Goal: Find specific page/section: Find specific page/section

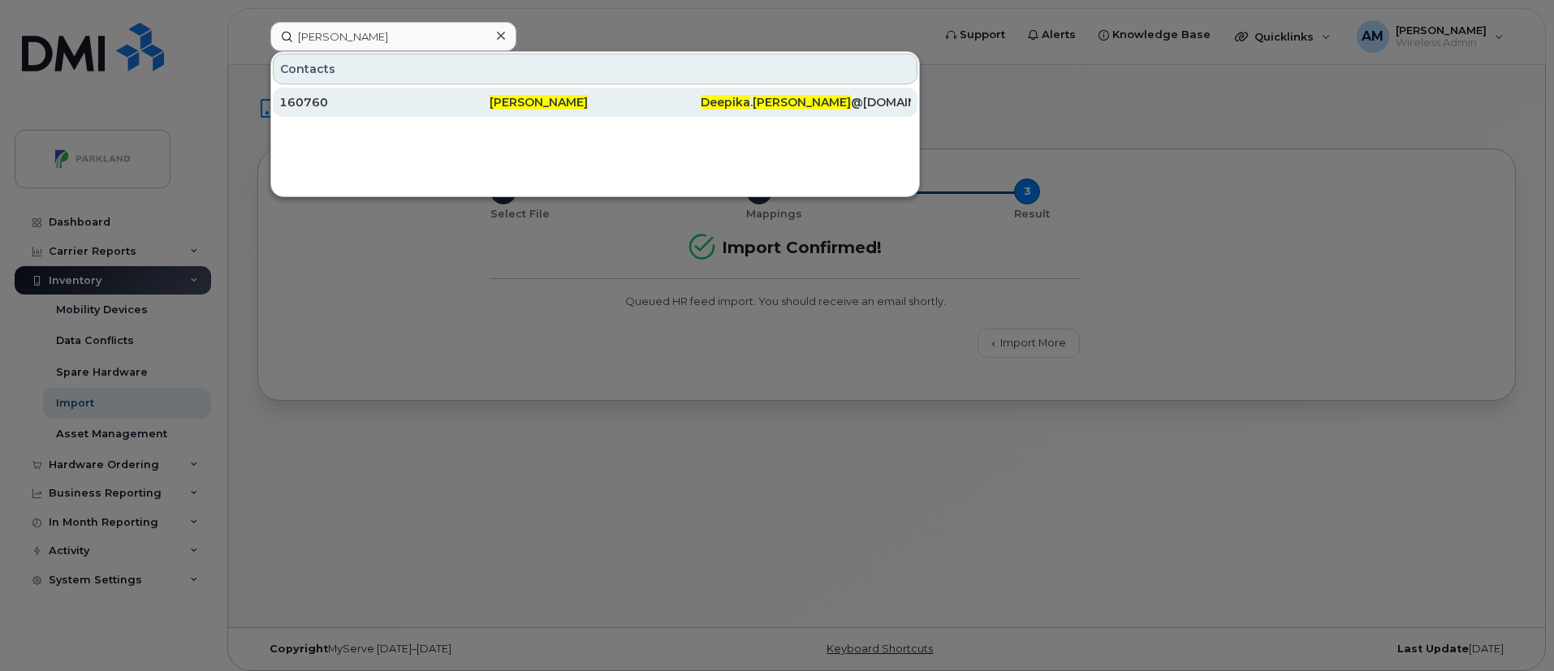
type input "Deepika Chitragar"
click at [732, 98] on span "Deepika" at bounding box center [726, 102] width 50 height 15
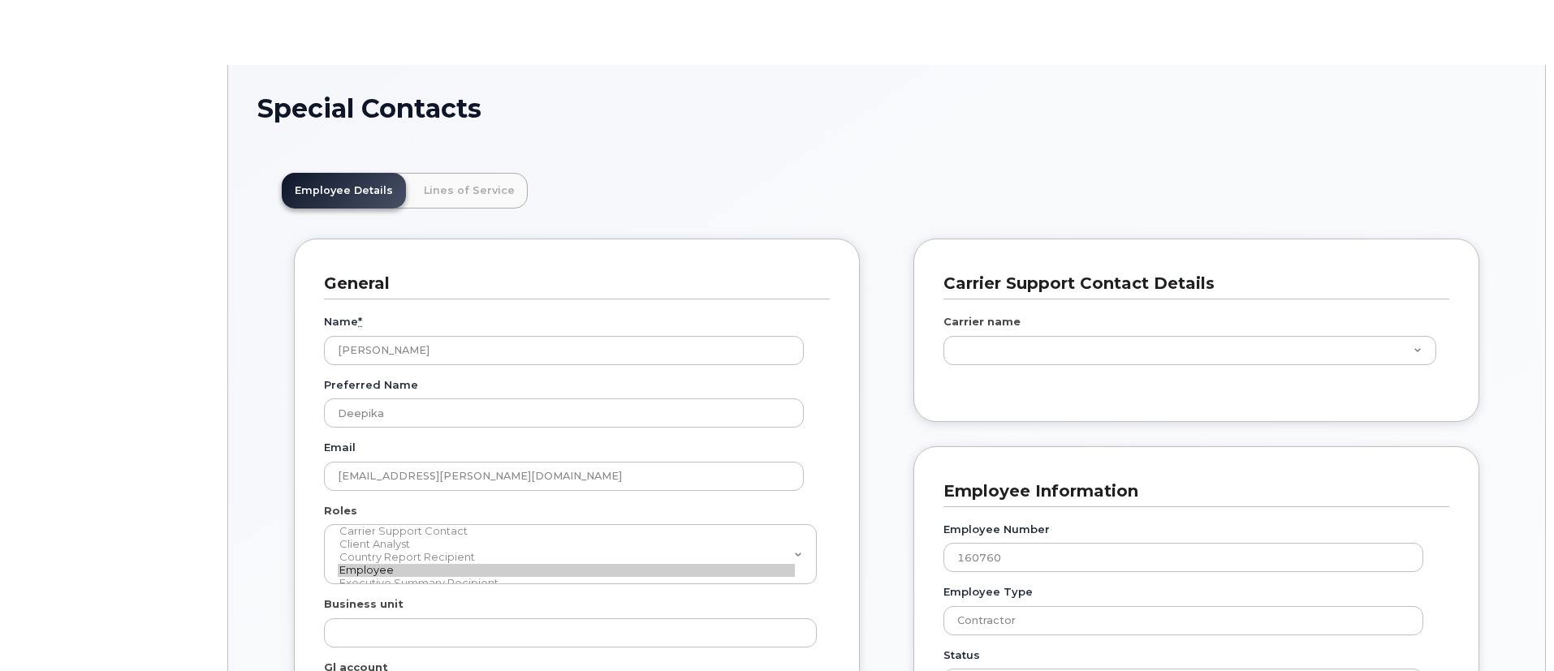
scroll to position [55, 0]
type input "29552025"
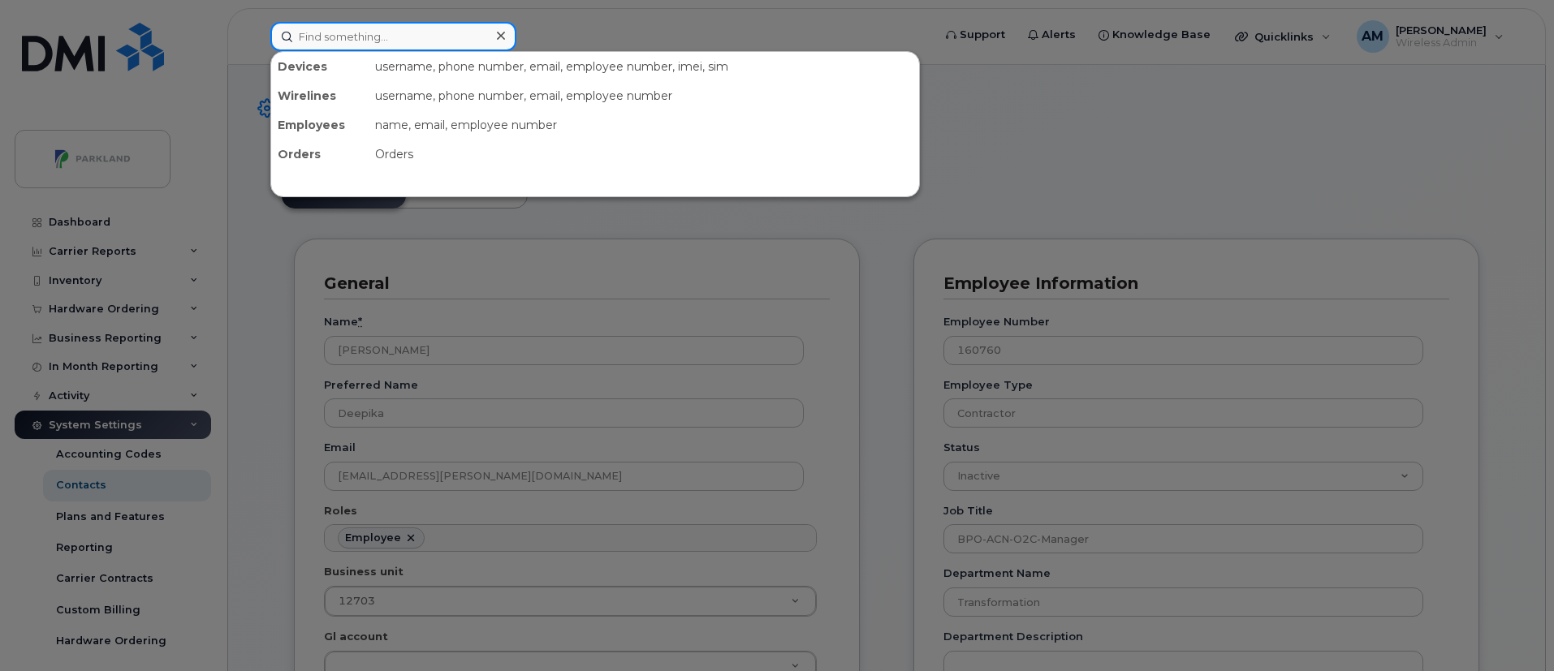
click at [468, 39] on input at bounding box center [393, 36] width 246 height 29
paste input "Himanshu Tinani"
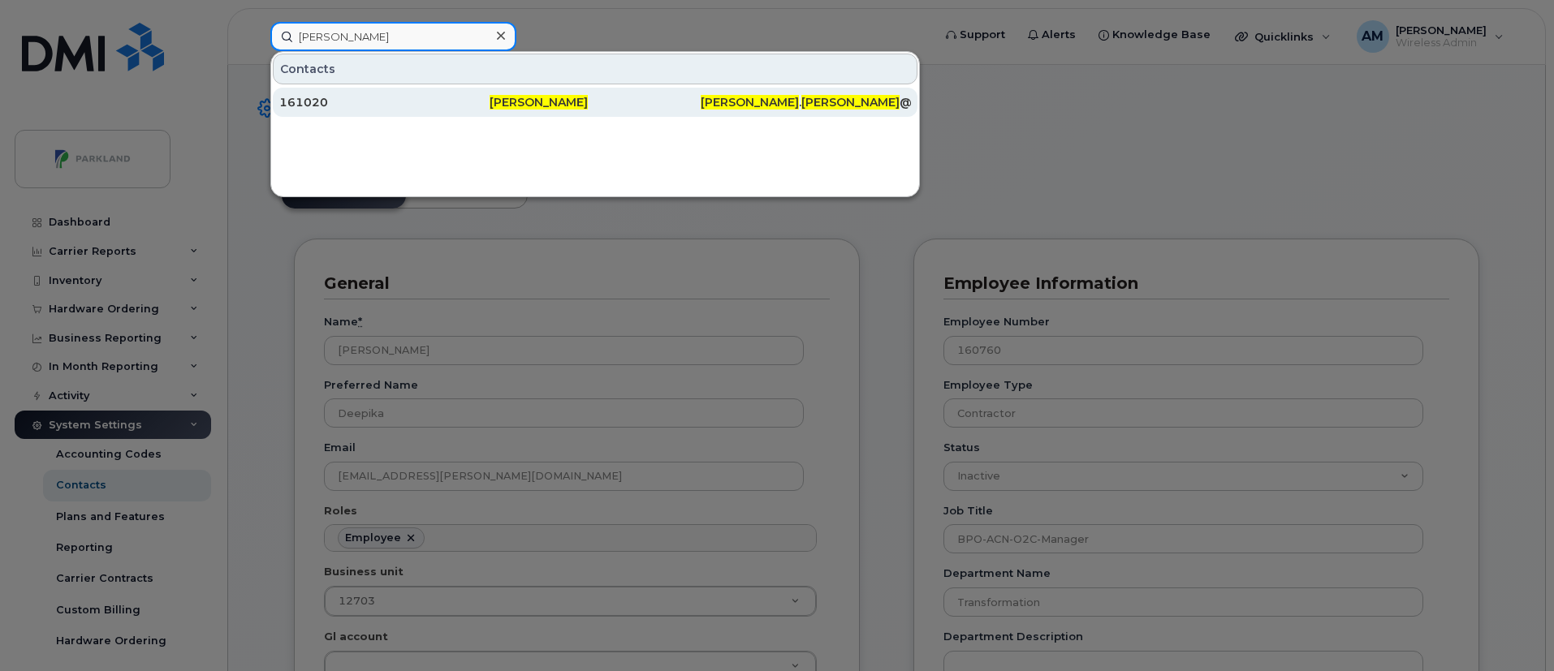
type input "Himanshu Tinani"
click at [494, 108] on span "Himanshu Tinani" at bounding box center [538, 102] width 98 height 15
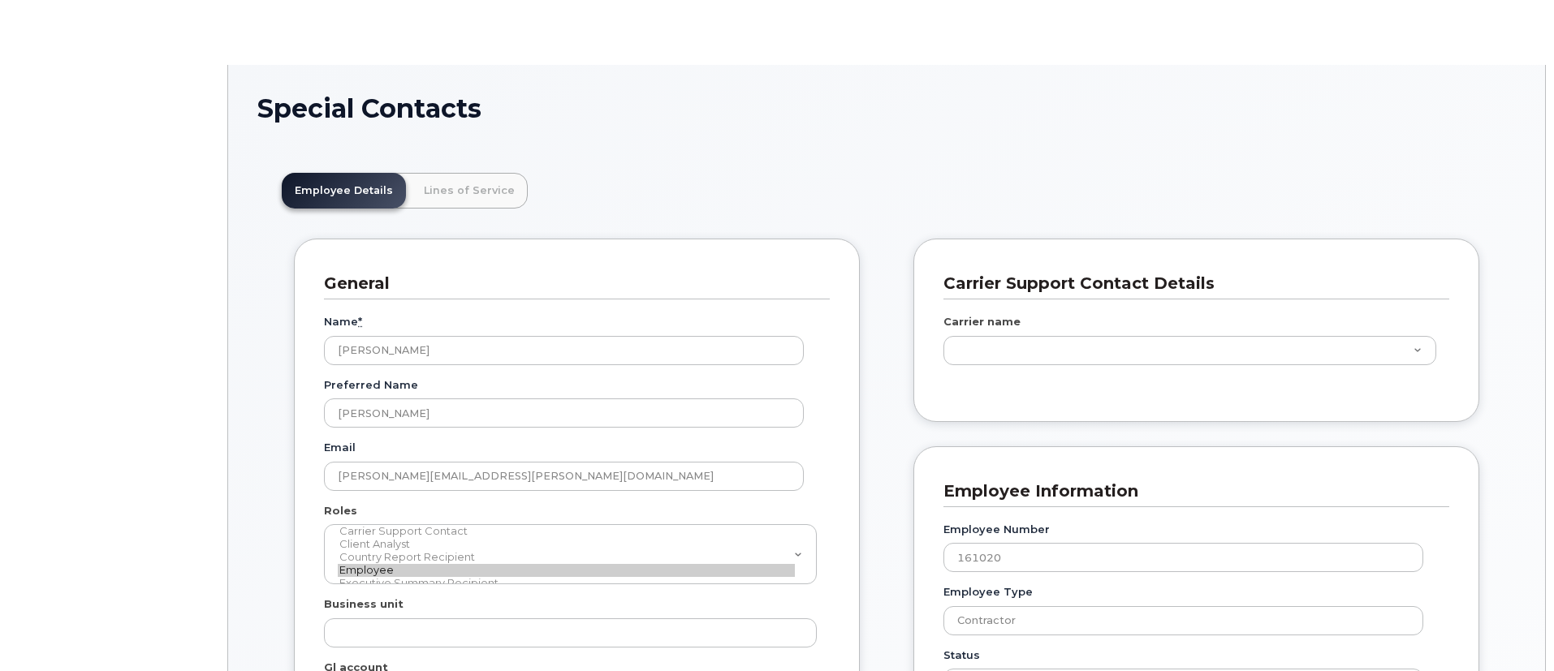
scroll to position [55, 0]
type input "29552025"
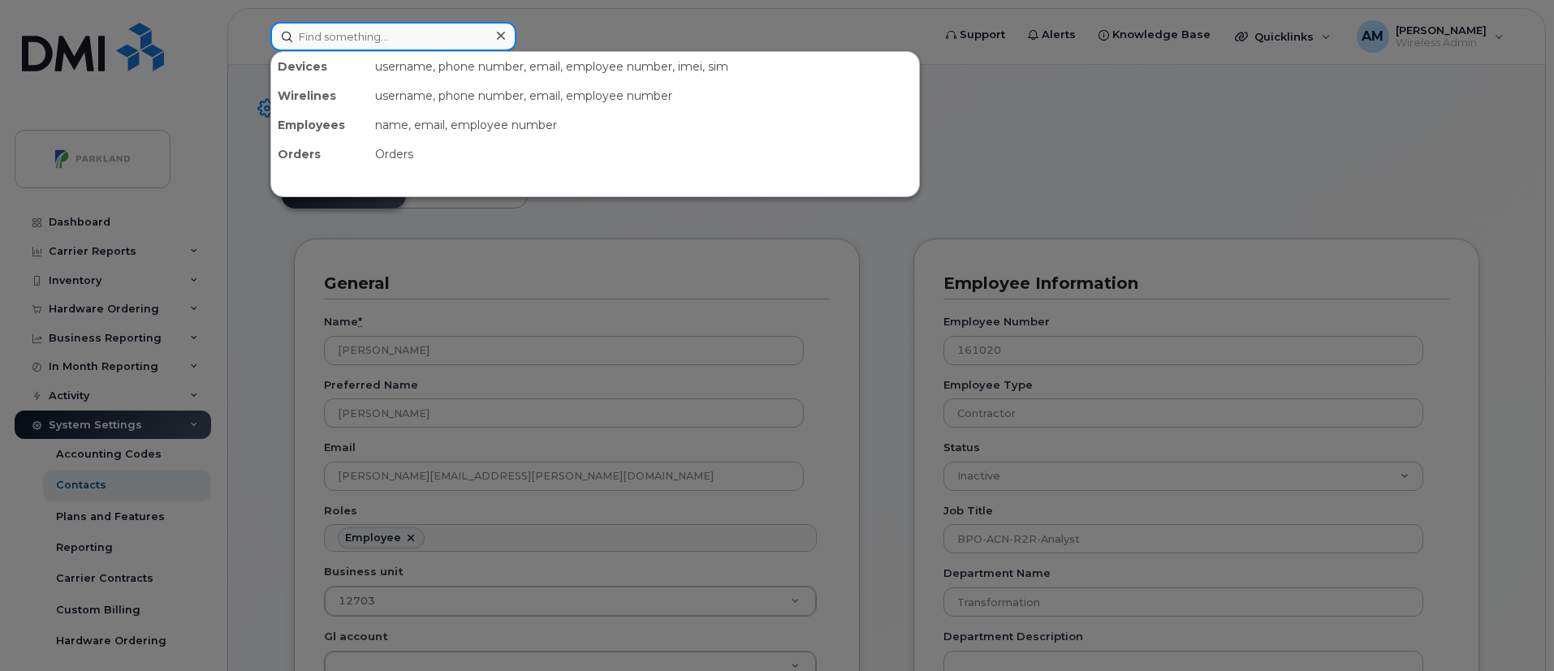
click at [415, 37] on input at bounding box center [393, 36] width 246 height 29
paste input "Challagali [PERSON_NAME]"
click at [415, 37] on input "Challagali [PERSON_NAME]" at bounding box center [393, 36] width 246 height 29
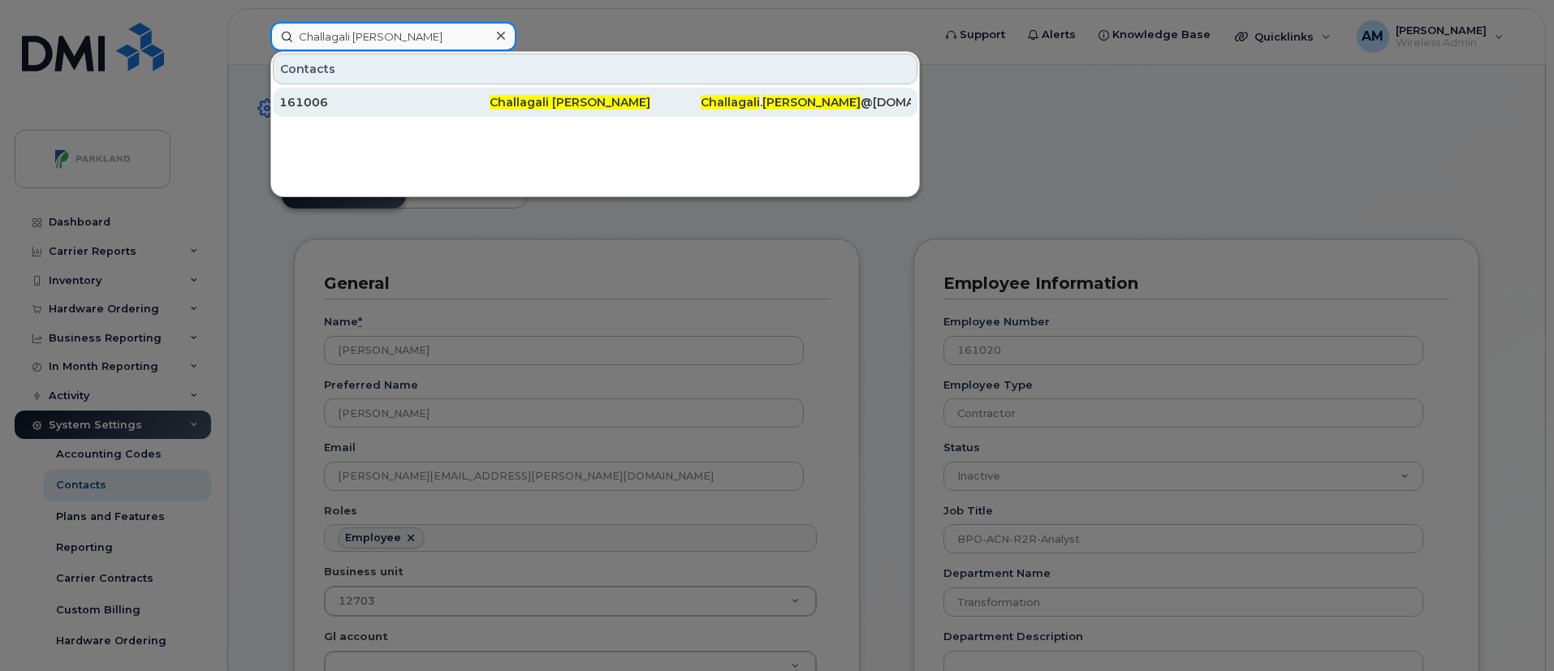
type input "Challagali [PERSON_NAME]"
click at [457, 102] on div "161006" at bounding box center [384, 102] width 210 height 16
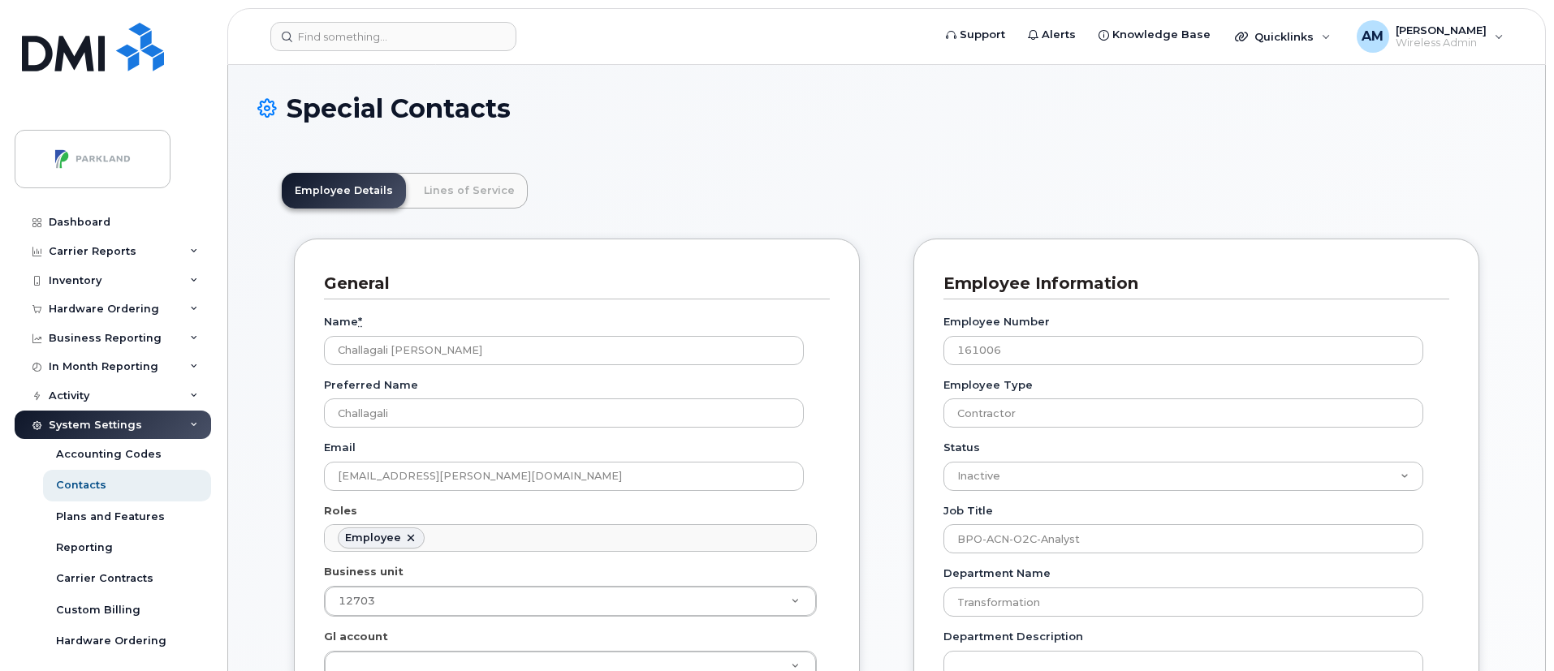
scroll to position [48, 0]
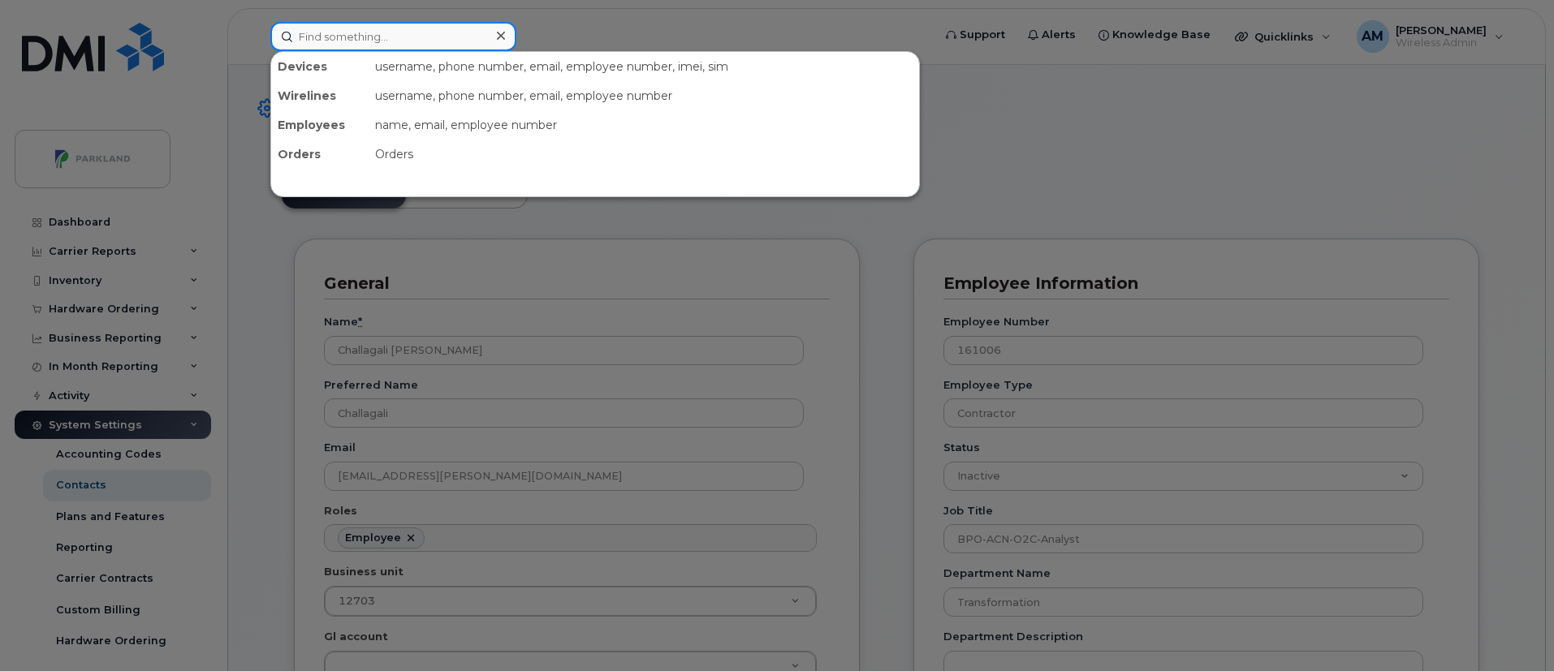
click at [386, 44] on input at bounding box center [393, 36] width 246 height 29
paste input "Yamuna Yamuna"
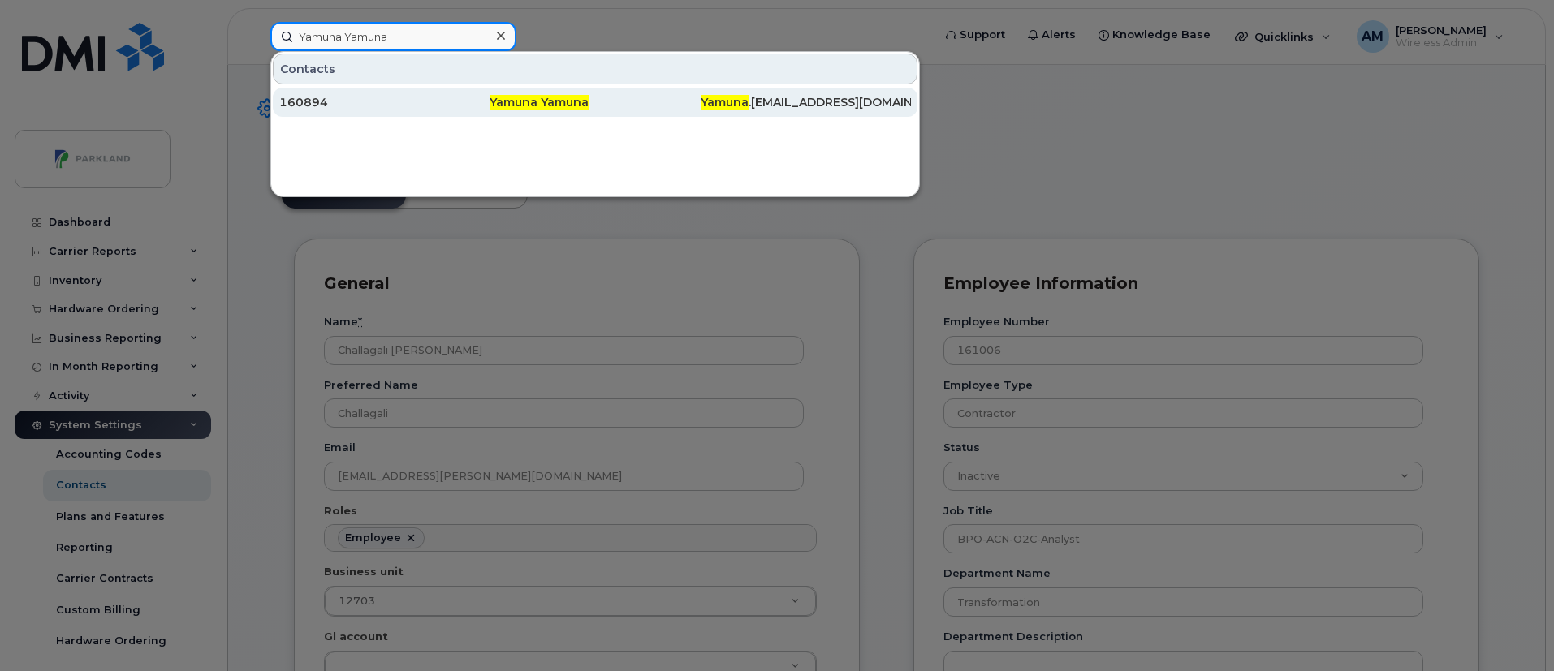
type input "Yamuna Yamuna"
click at [425, 93] on div "160894" at bounding box center [384, 102] width 210 height 29
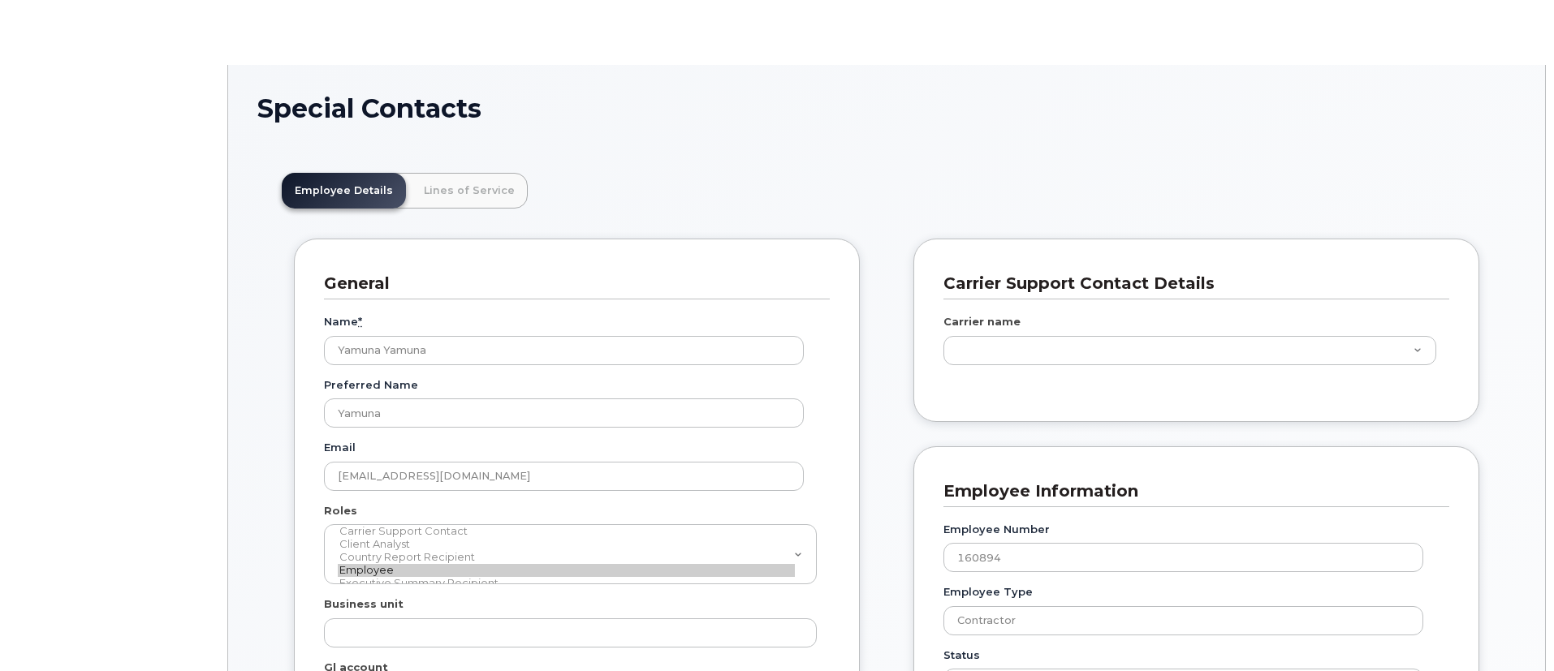
scroll to position [48, 0]
type input "29552025"
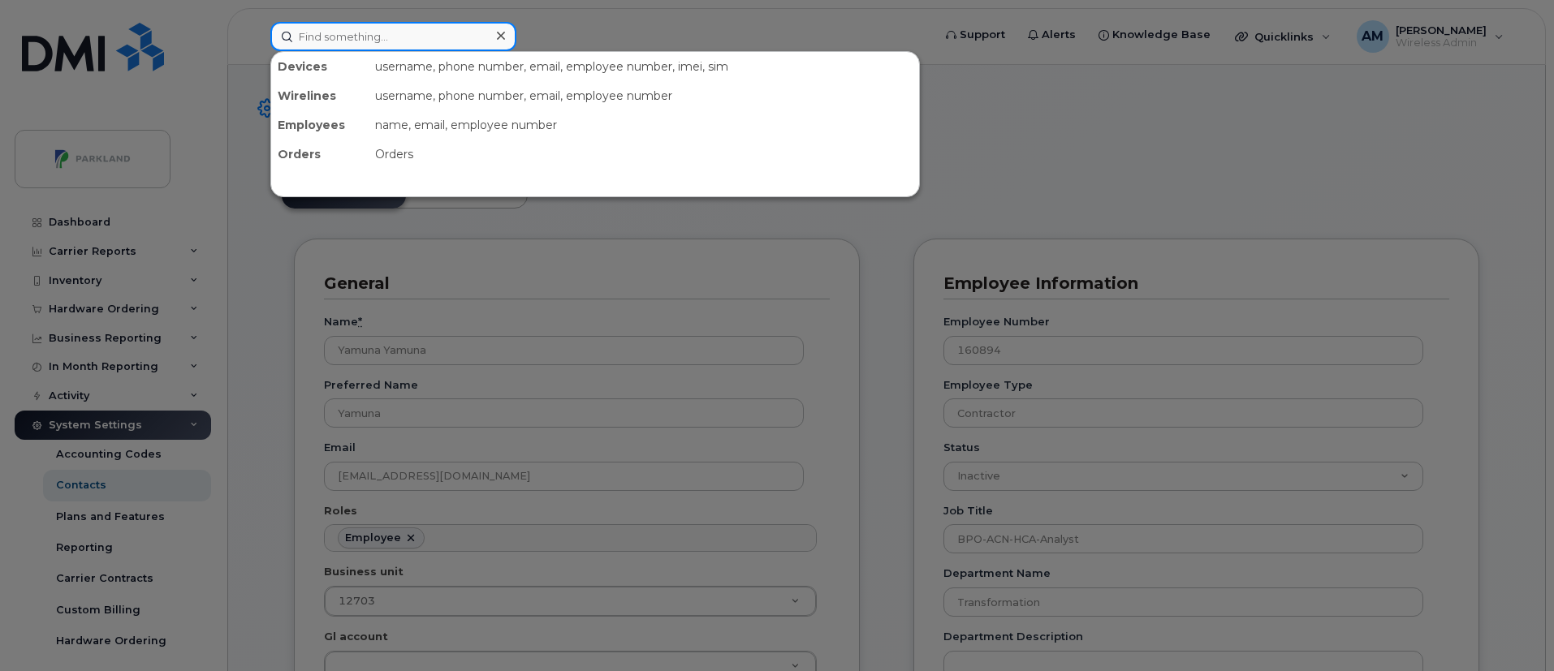
click at [384, 28] on input at bounding box center [393, 36] width 246 height 29
paste input "[PERSON_NAME]"
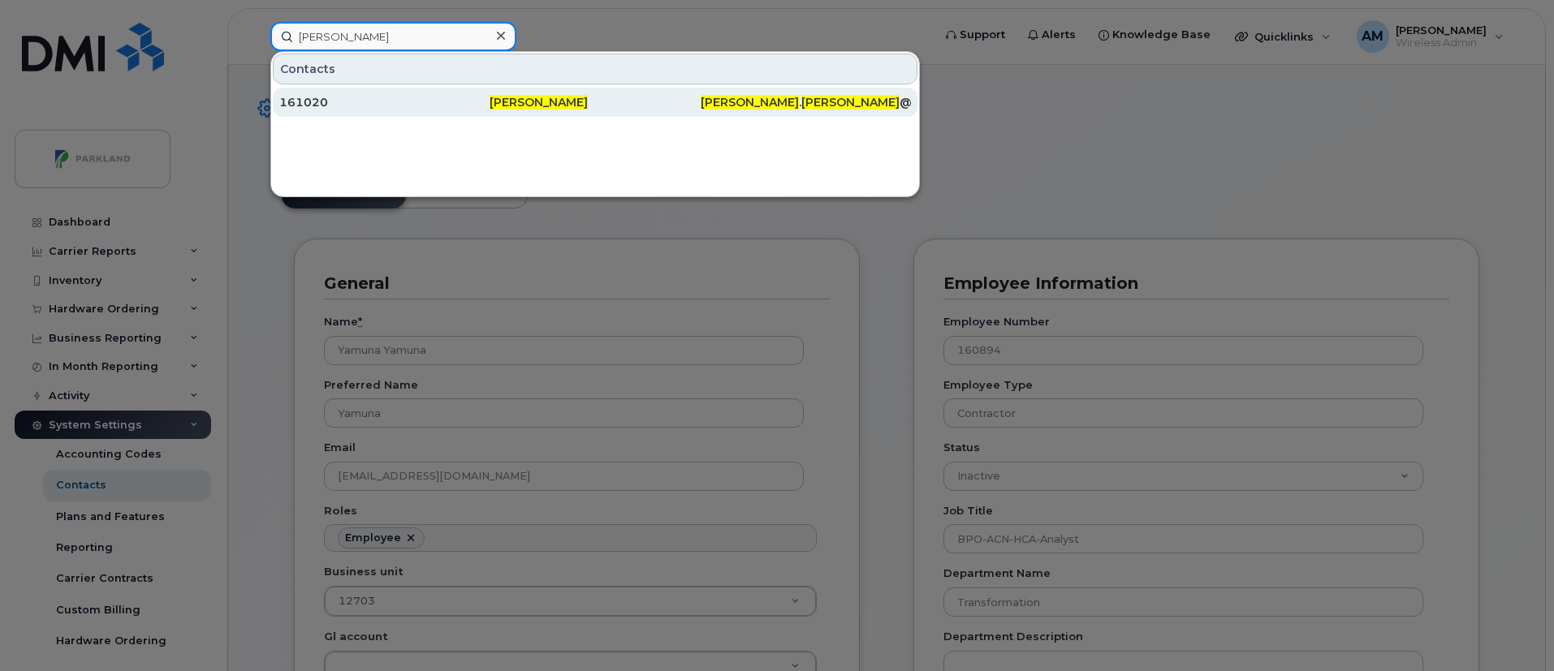
type input "[PERSON_NAME]"
click at [564, 100] on span "[PERSON_NAME]" at bounding box center [538, 102] width 98 height 15
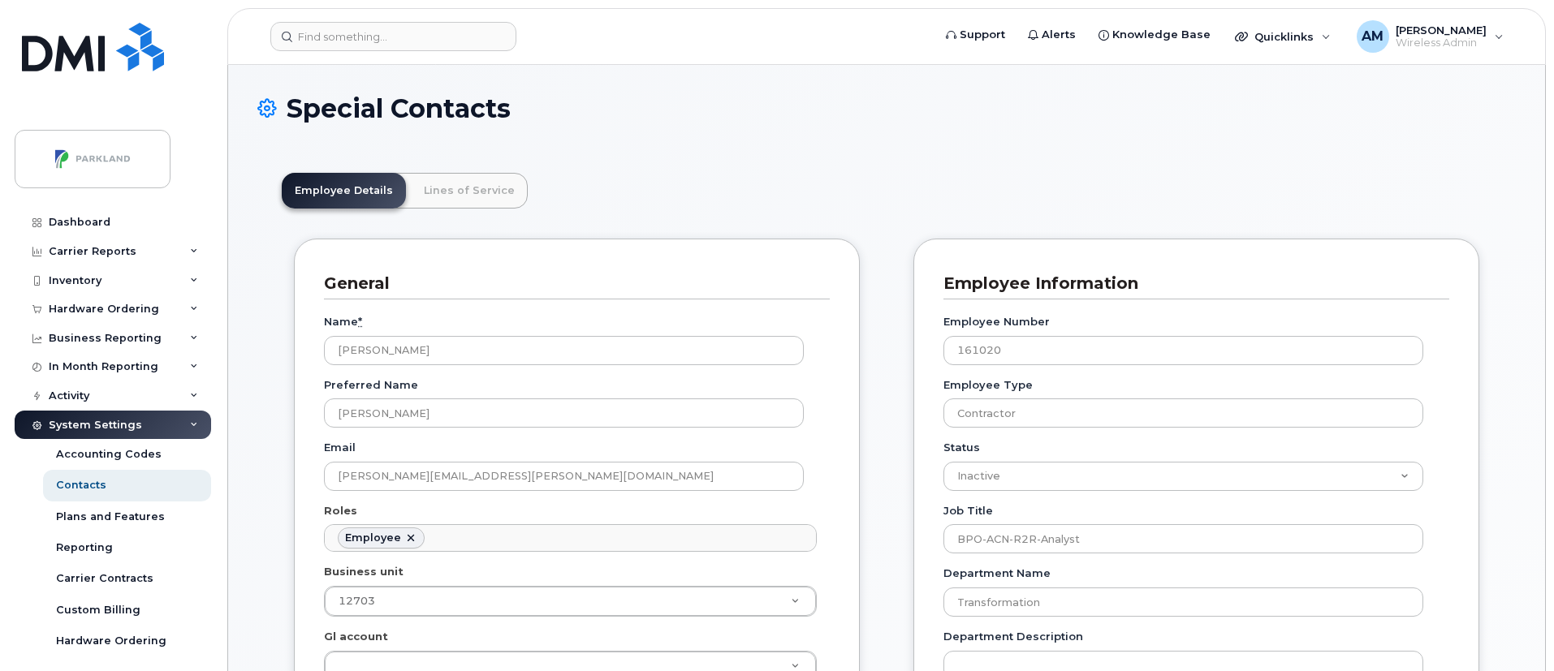
scroll to position [48, 0]
click at [390, 38] on input at bounding box center [393, 36] width 246 height 29
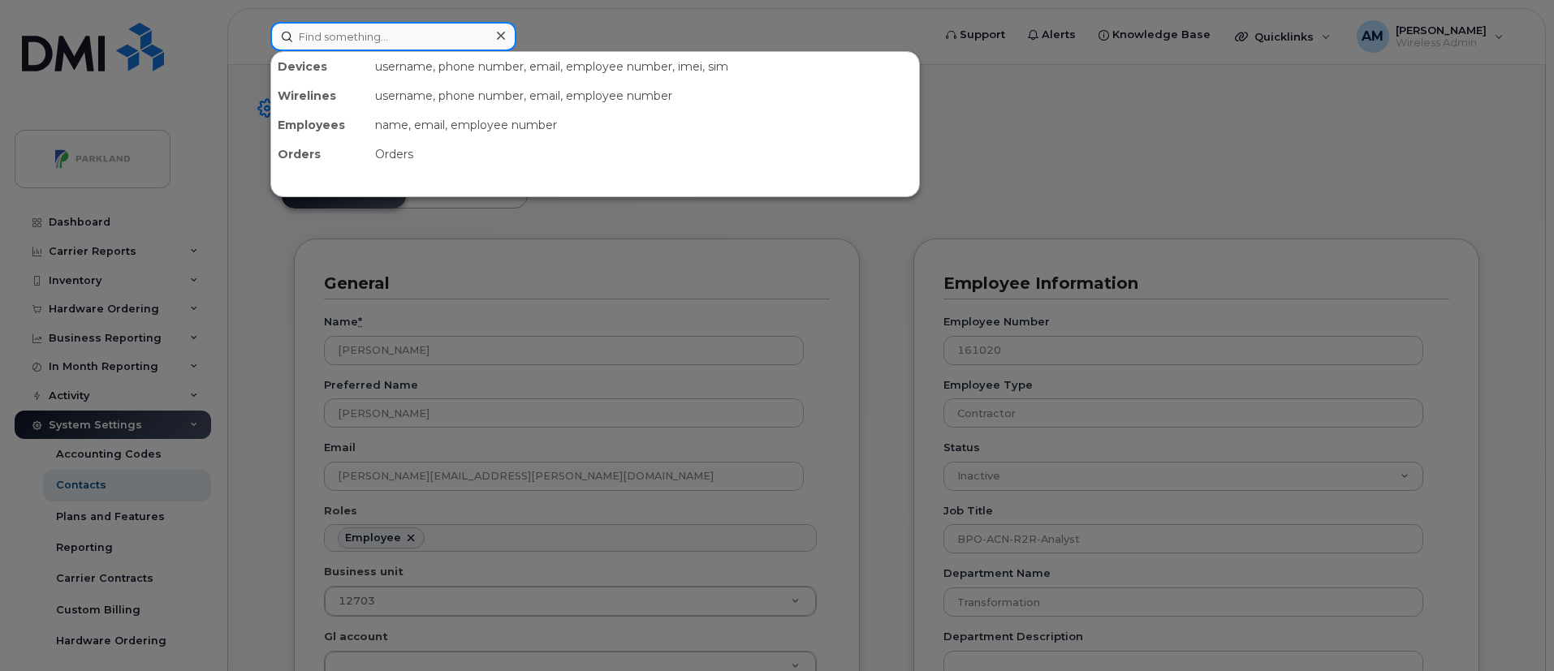
paste input "Arjun Jindal"
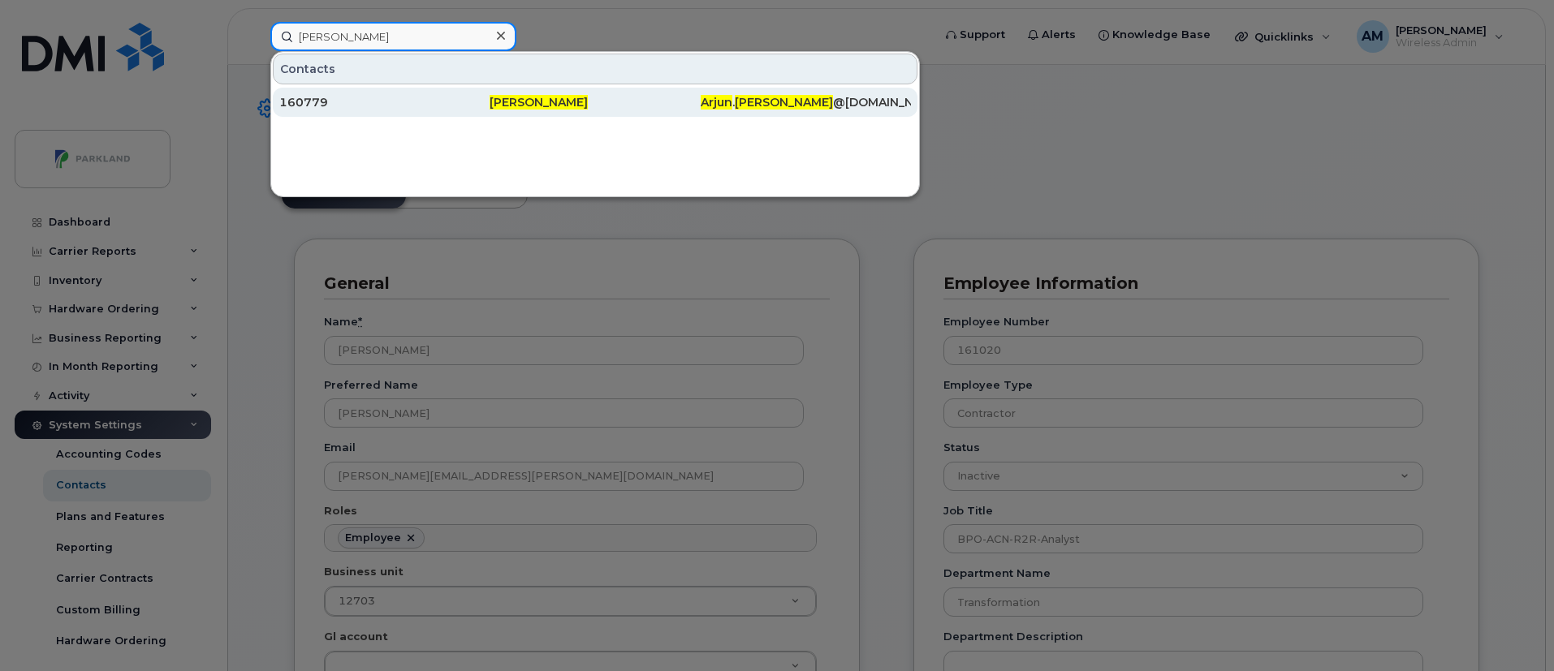
type input "Arjun Jindal"
click at [429, 97] on div "160779" at bounding box center [384, 102] width 210 height 16
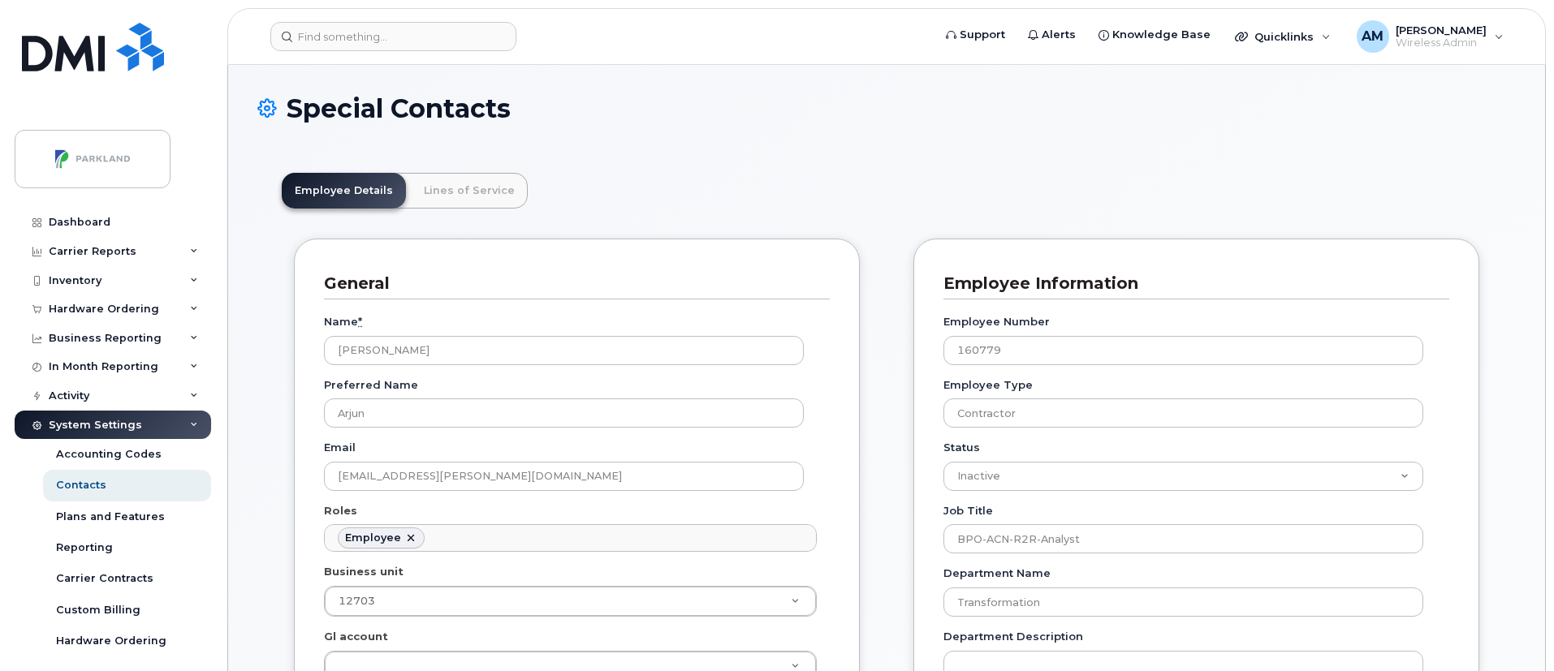
scroll to position [48, 0]
click at [412, 49] on input at bounding box center [393, 36] width 246 height 29
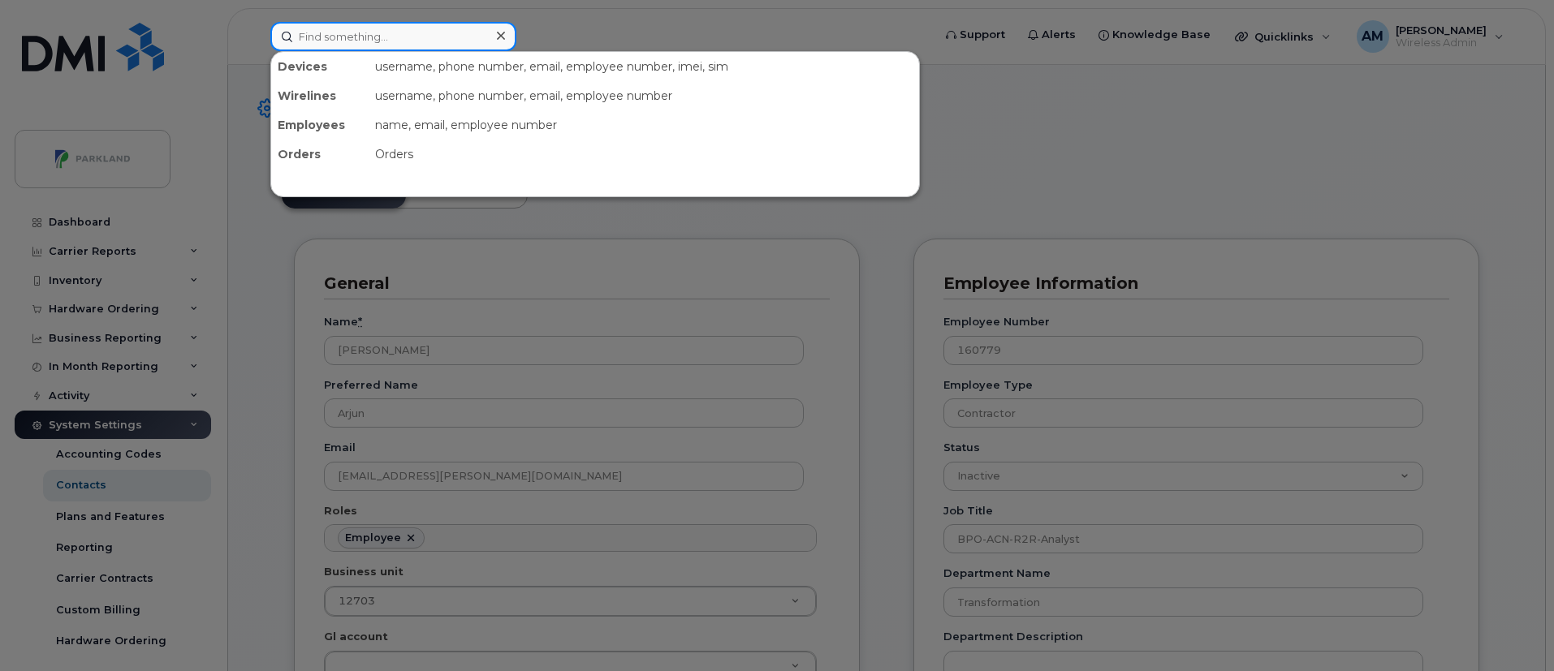
paste input "Ankit Prasad"
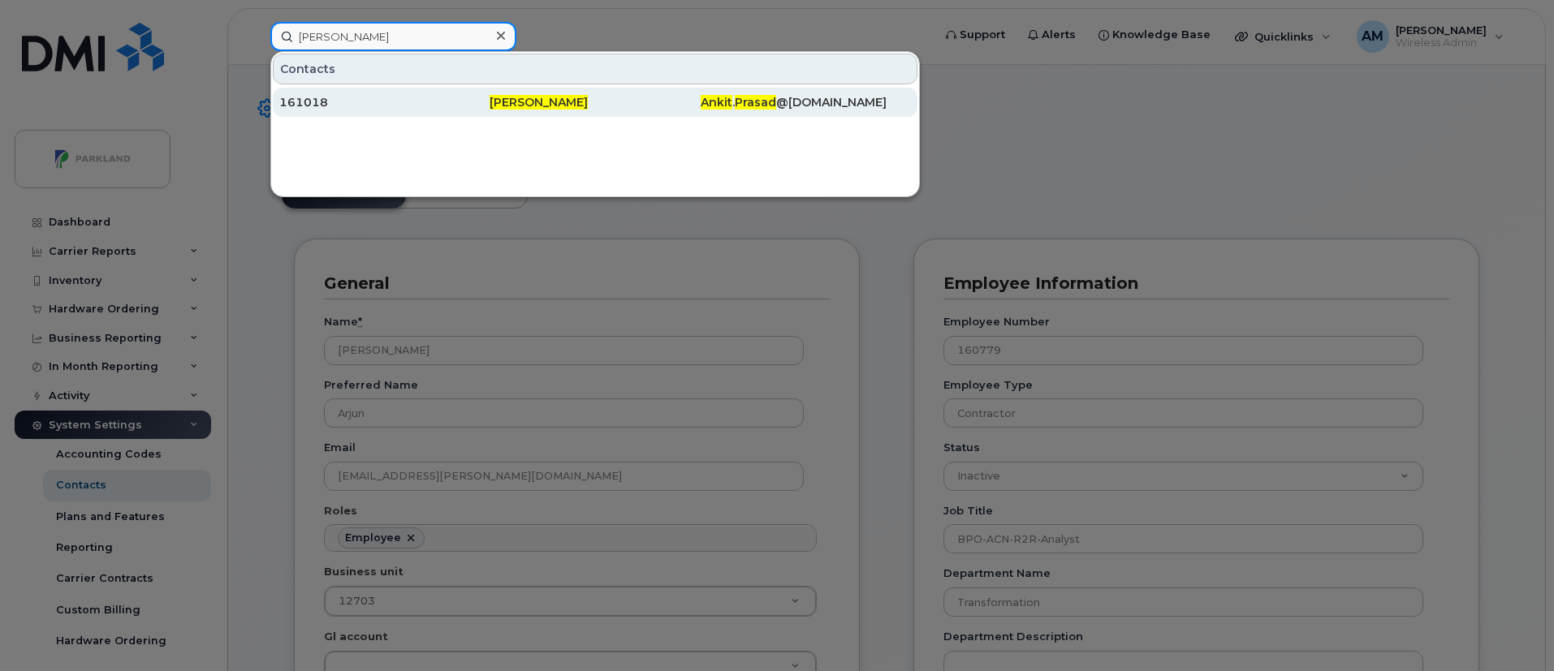
type input "Ankit Prasad"
click at [444, 107] on div "161018" at bounding box center [384, 102] width 210 height 16
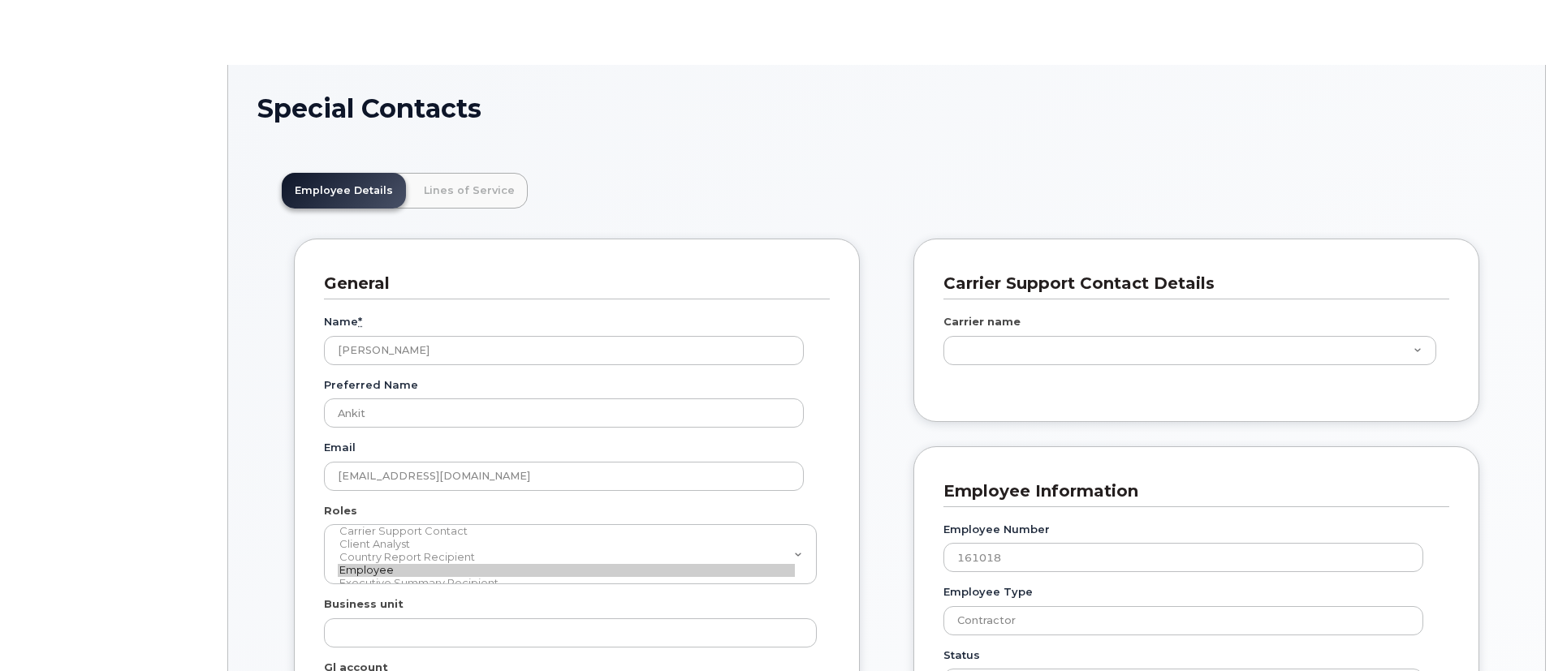
scroll to position [48, 0]
type input "29552025"
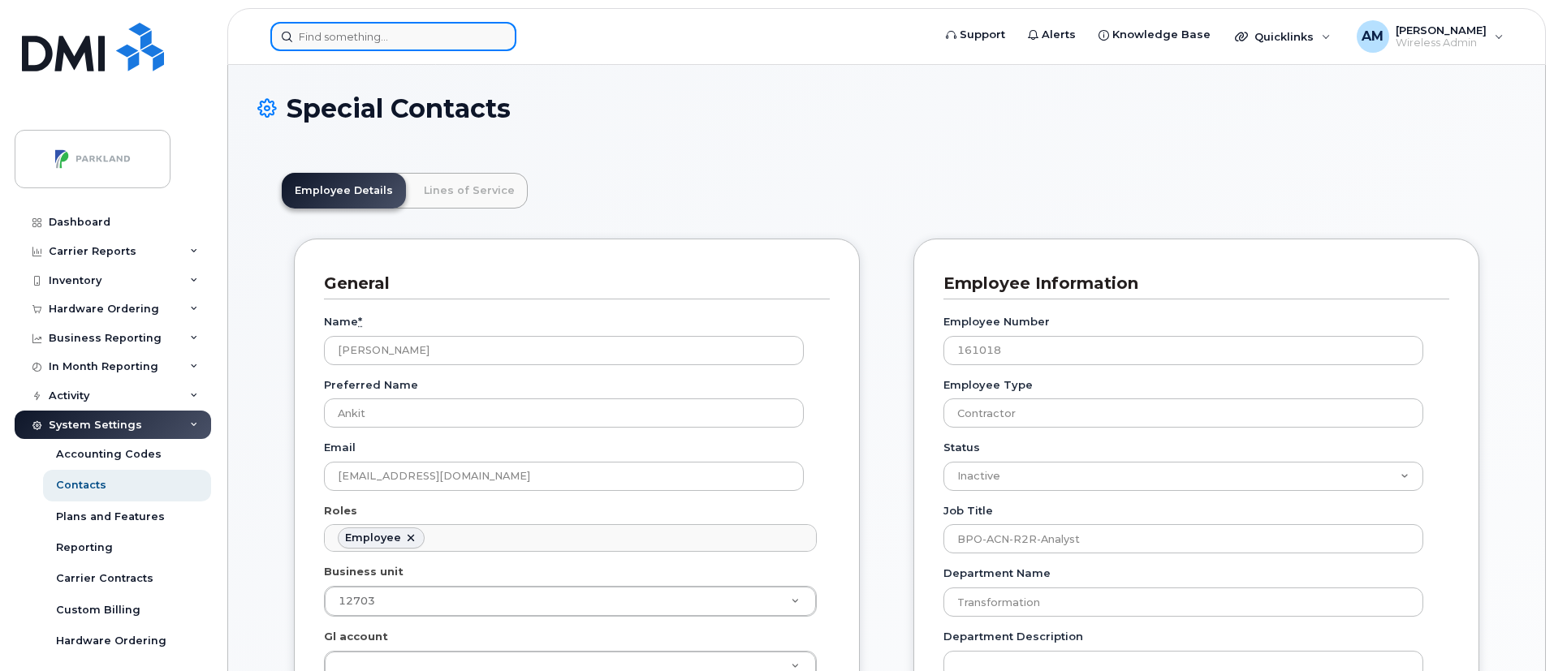
click at [440, 40] on input at bounding box center [393, 36] width 246 height 29
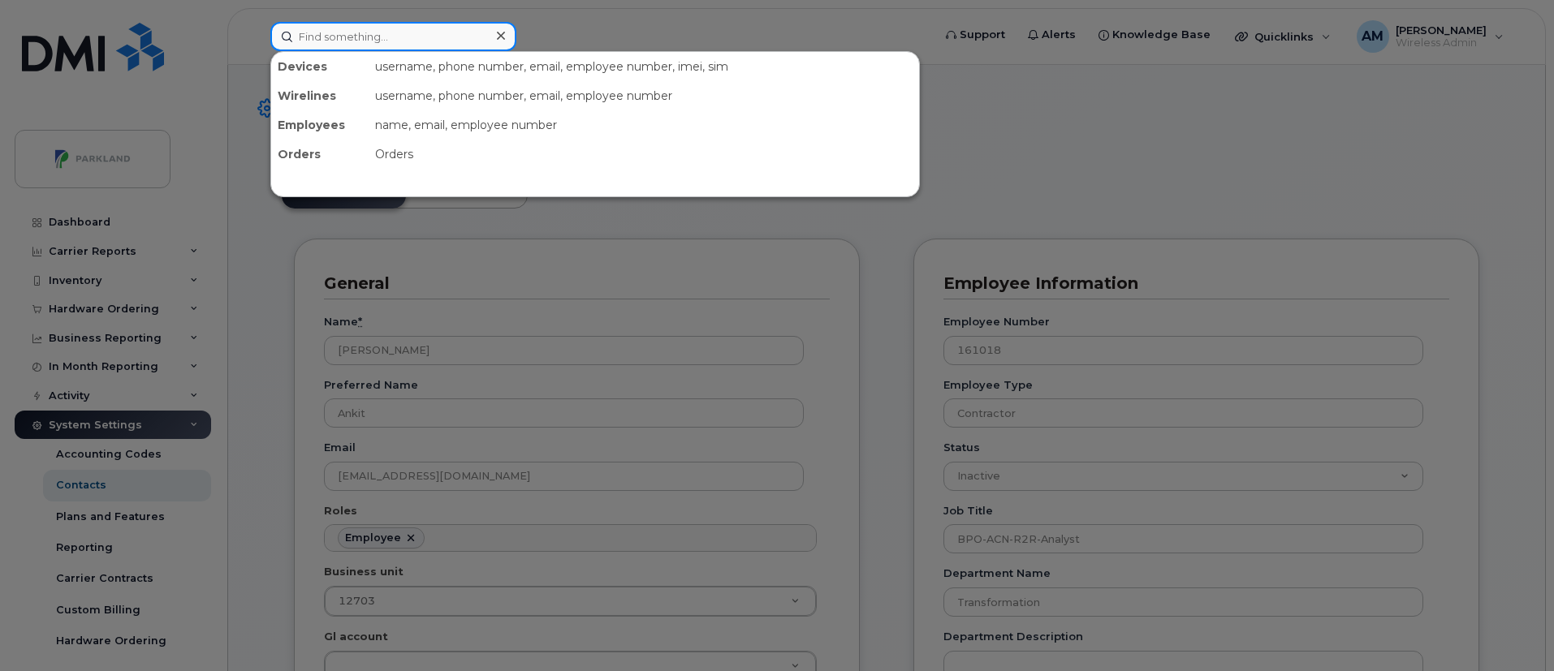
paste input "Deekshith Prashath"
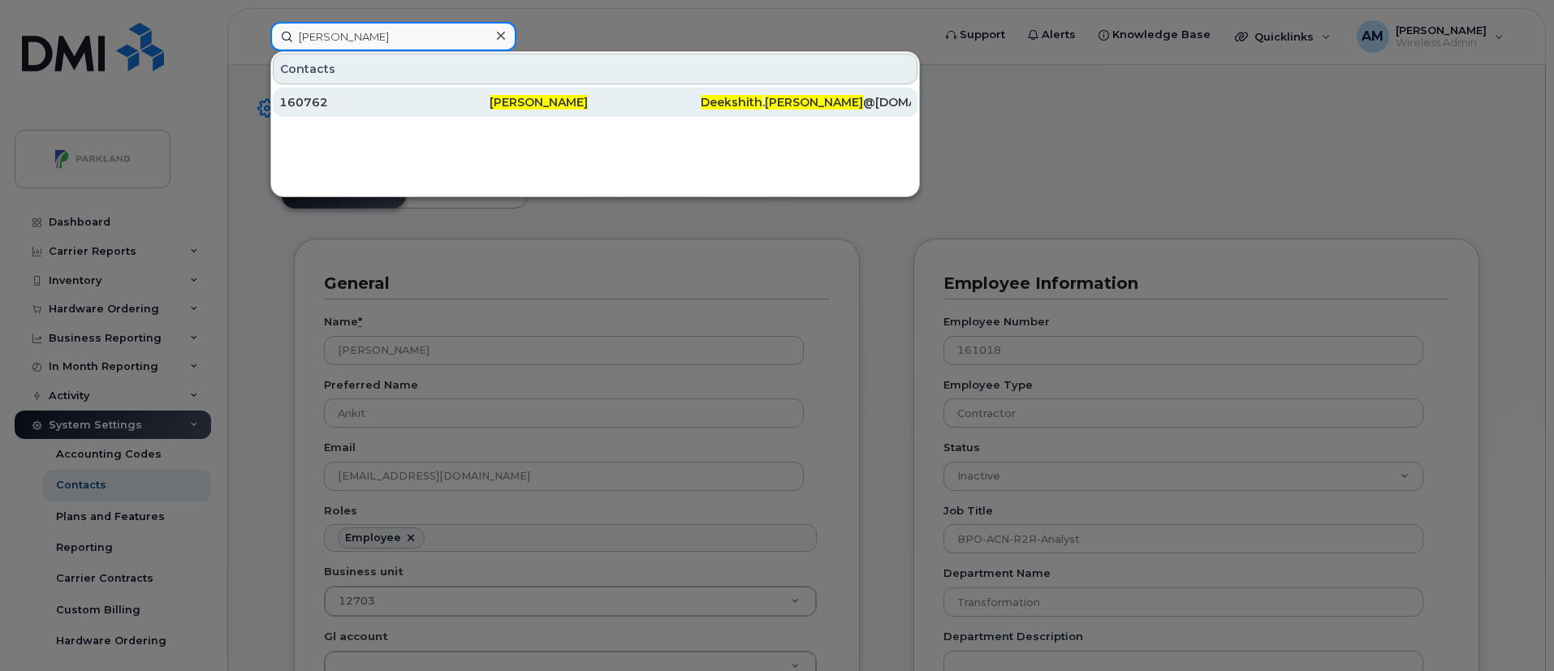
type input "Deekshith Prashath"
click at [501, 97] on span "Deekshith Prashath" at bounding box center [538, 102] width 98 height 15
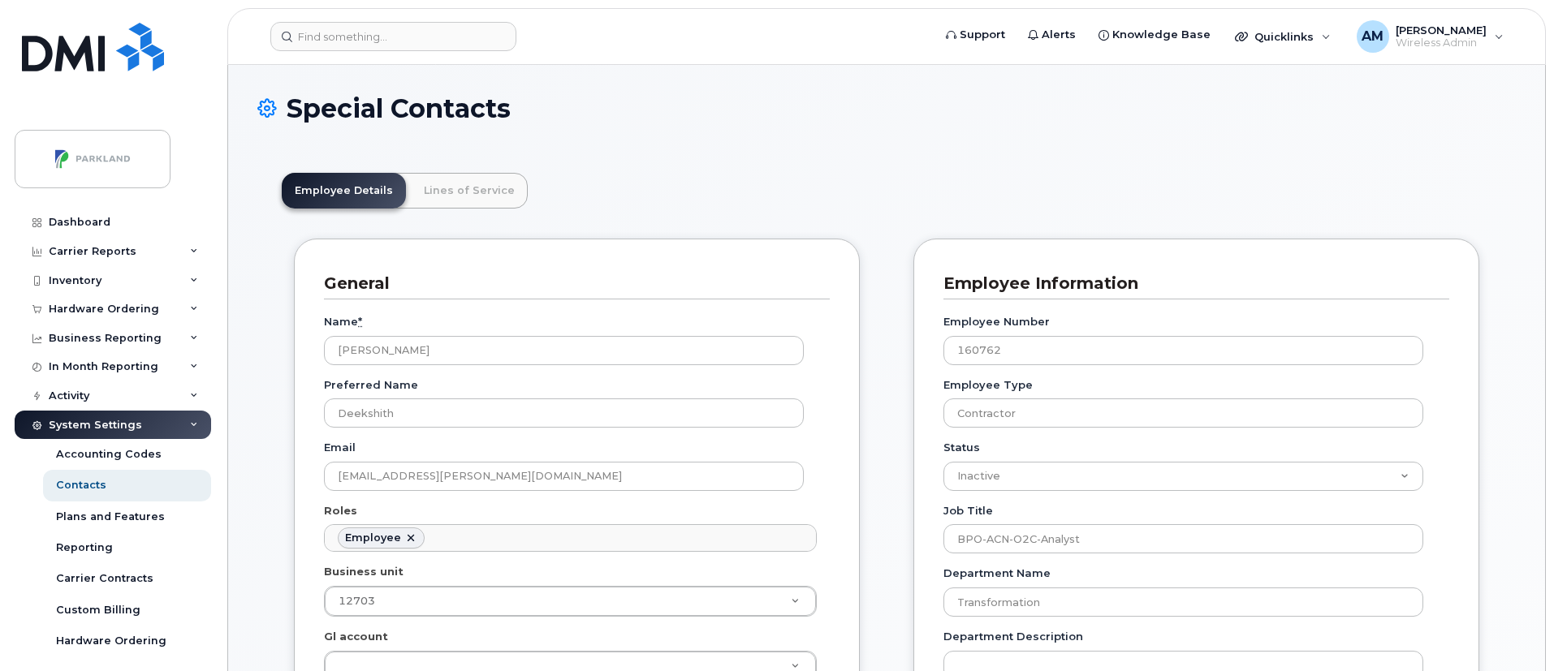
scroll to position [48, 0]
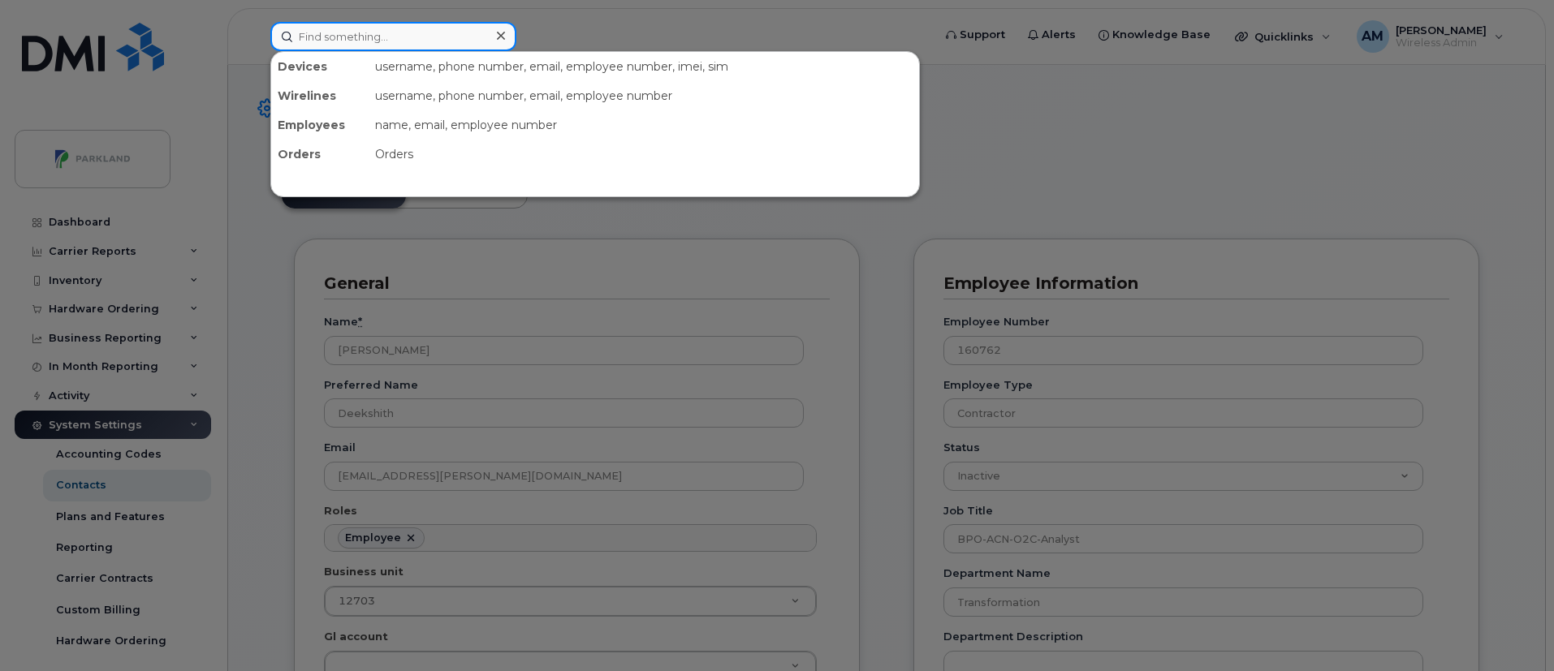
click at [428, 25] on input at bounding box center [393, 36] width 246 height 29
paste input "[PERSON_NAME]"
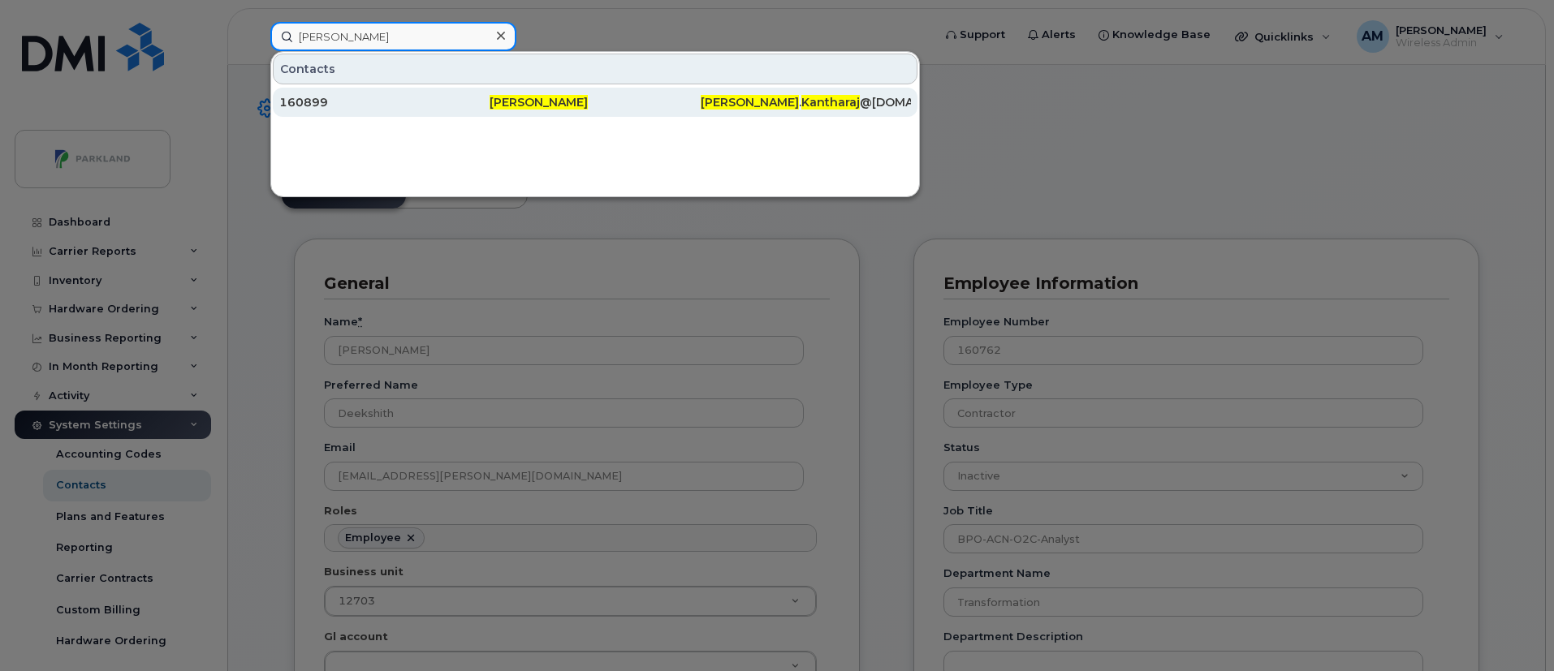
type input "[PERSON_NAME]"
click at [588, 97] on span "Muralidhar Kantharaj" at bounding box center [538, 102] width 98 height 15
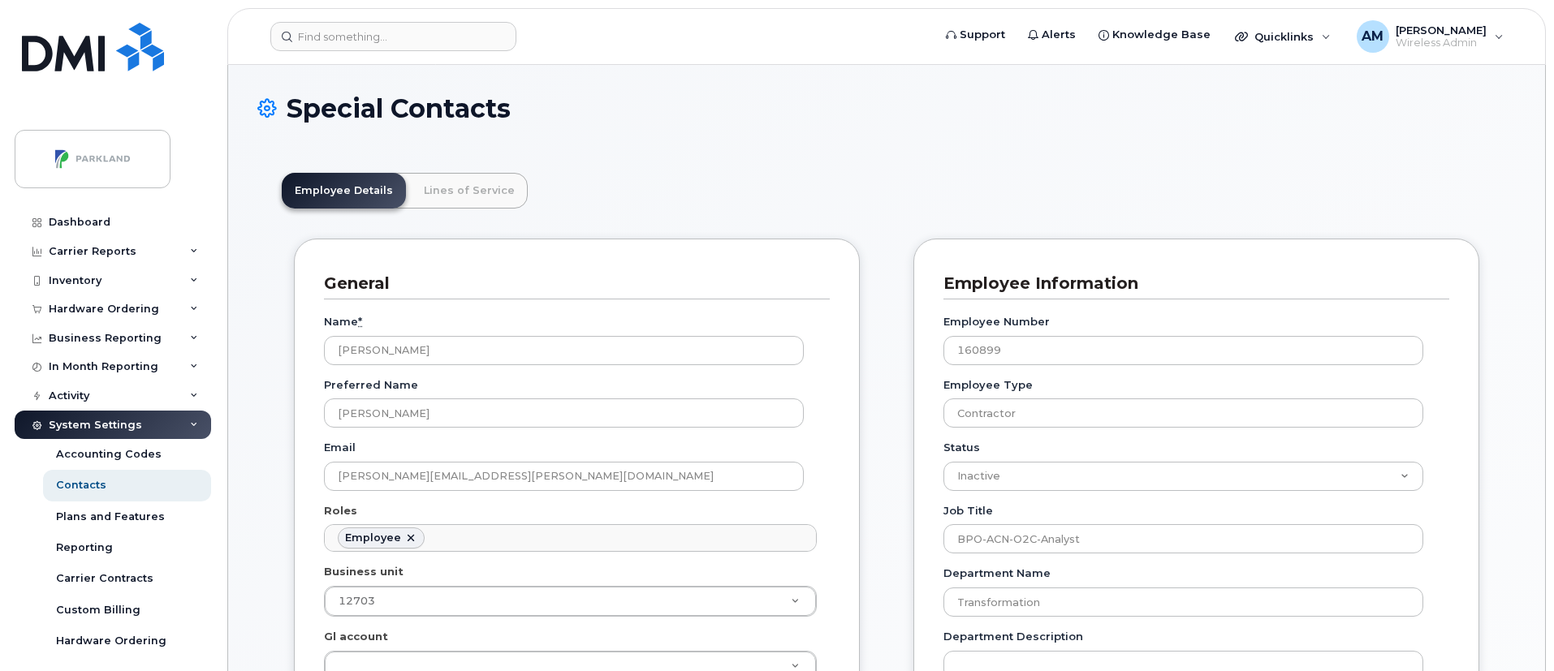
scroll to position [48, 0]
click at [482, 47] on input at bounding box center [393, 36] width 246 height 29
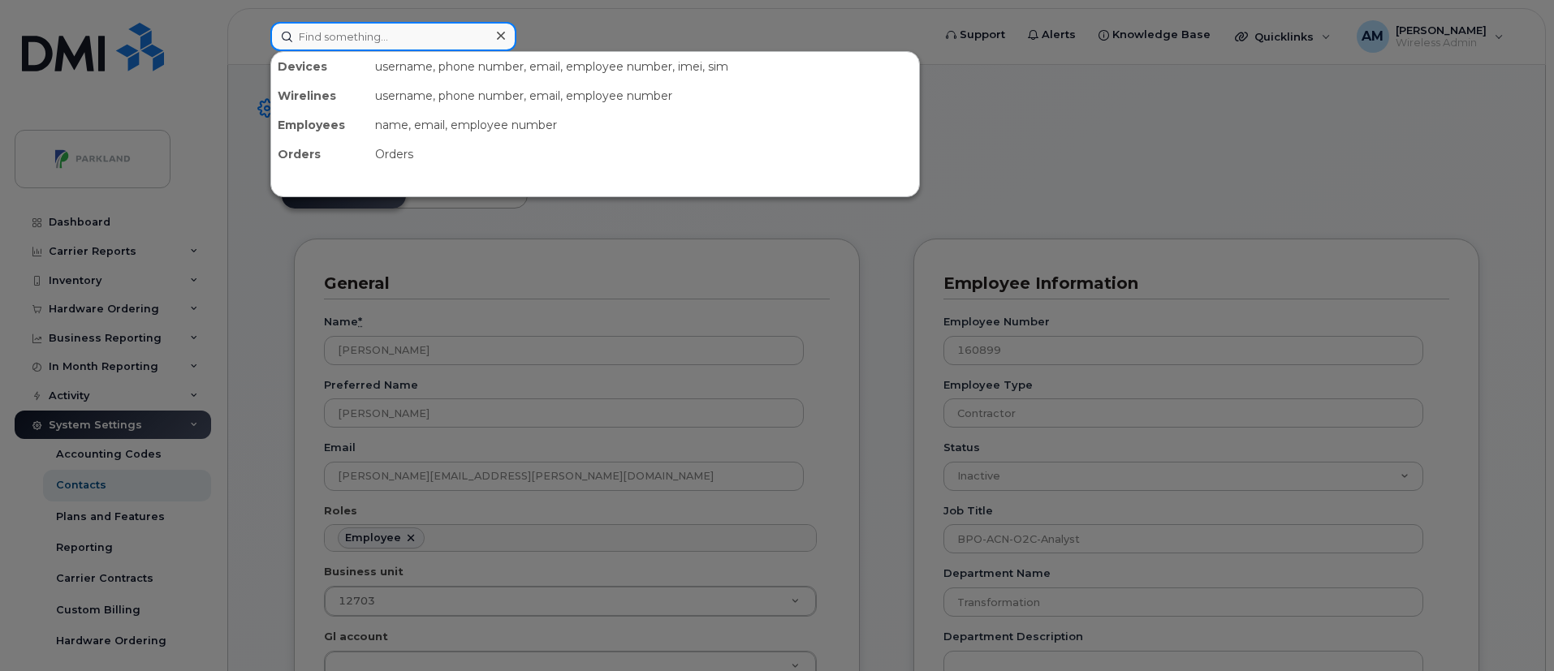
paste input "Aditi Gupta"
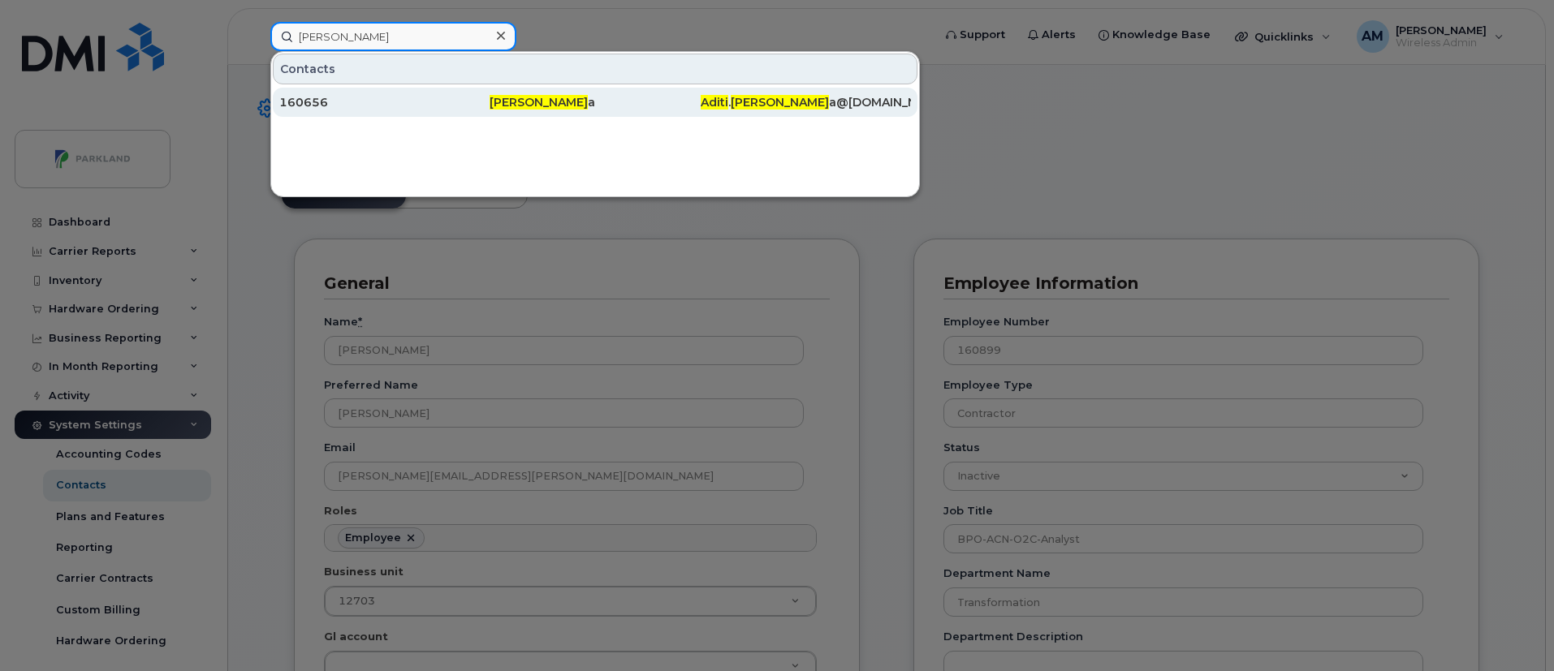
type input "Aditi Gupta"
click at [495, 104] on span "Aditi gupta" at bounding box center [538, 102] width 98 height 15
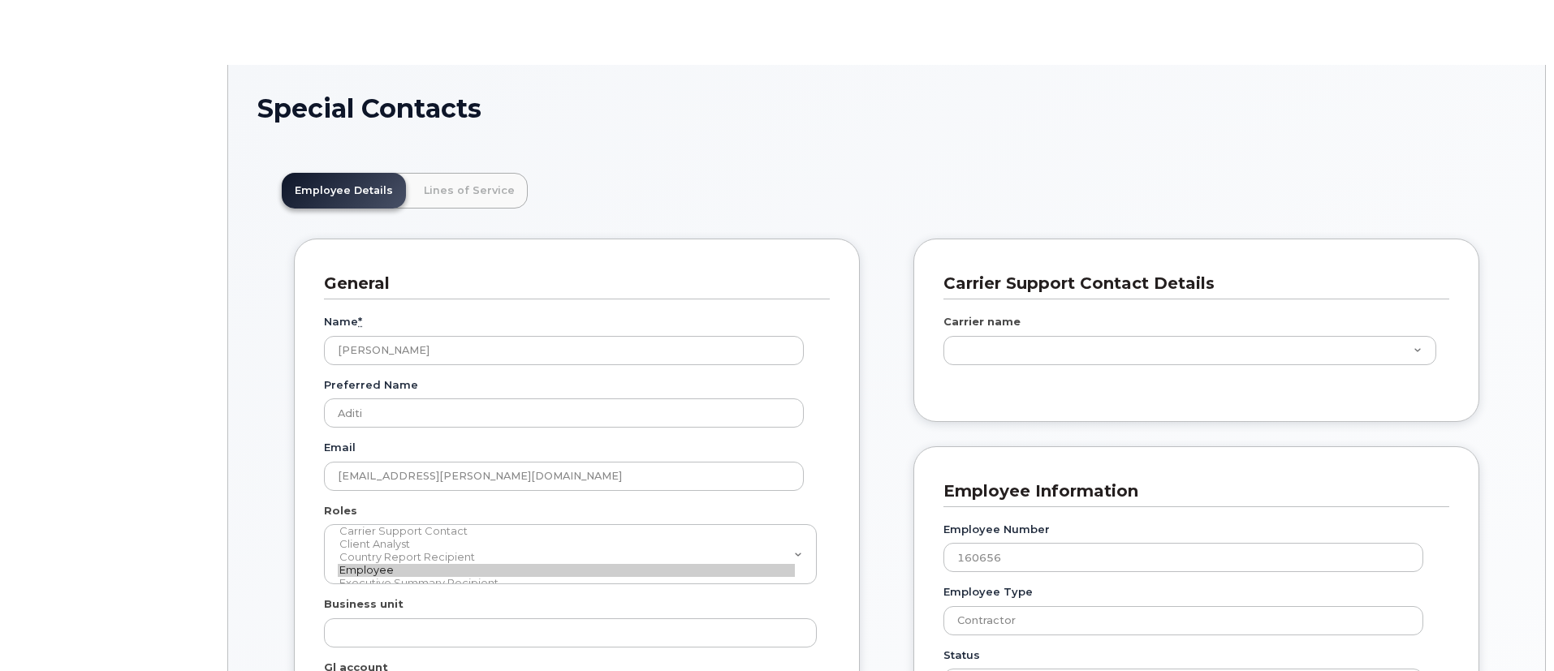
scroll to position [48, 0]
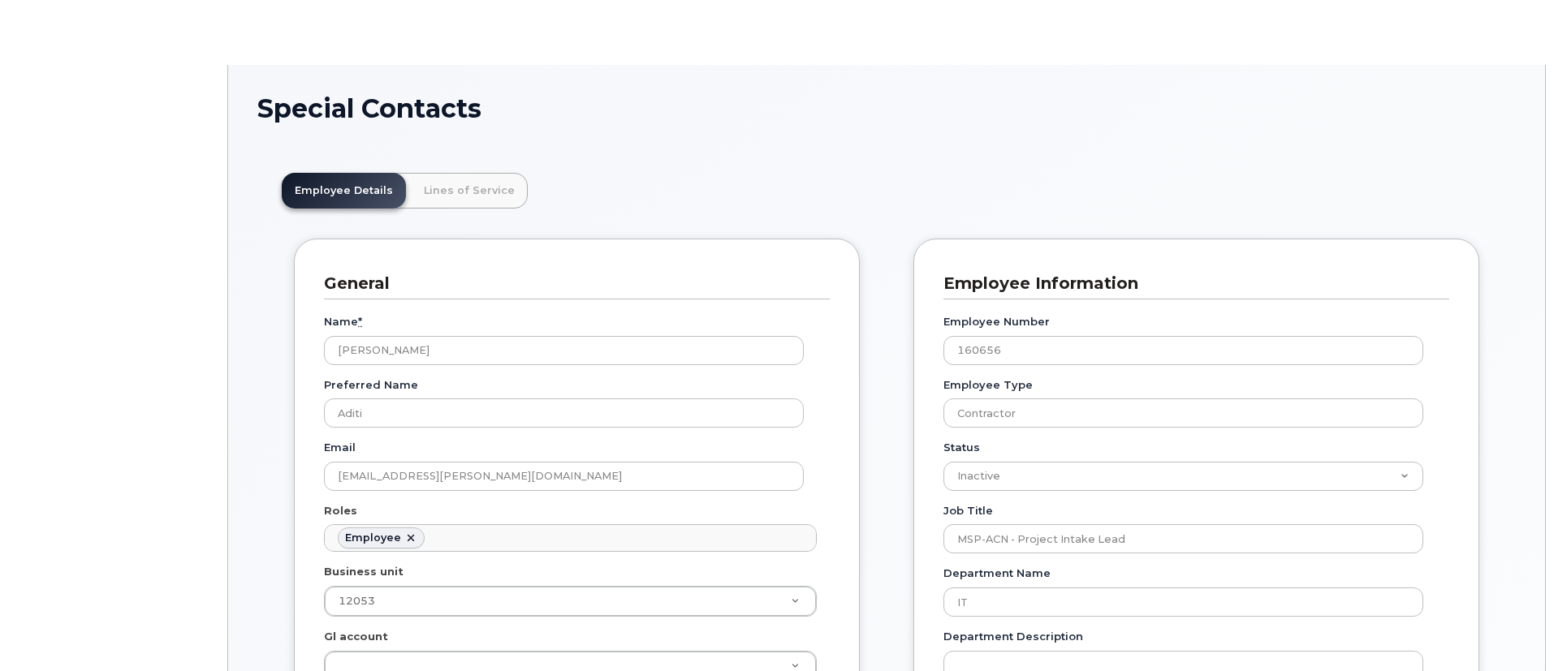
type input "5627642"
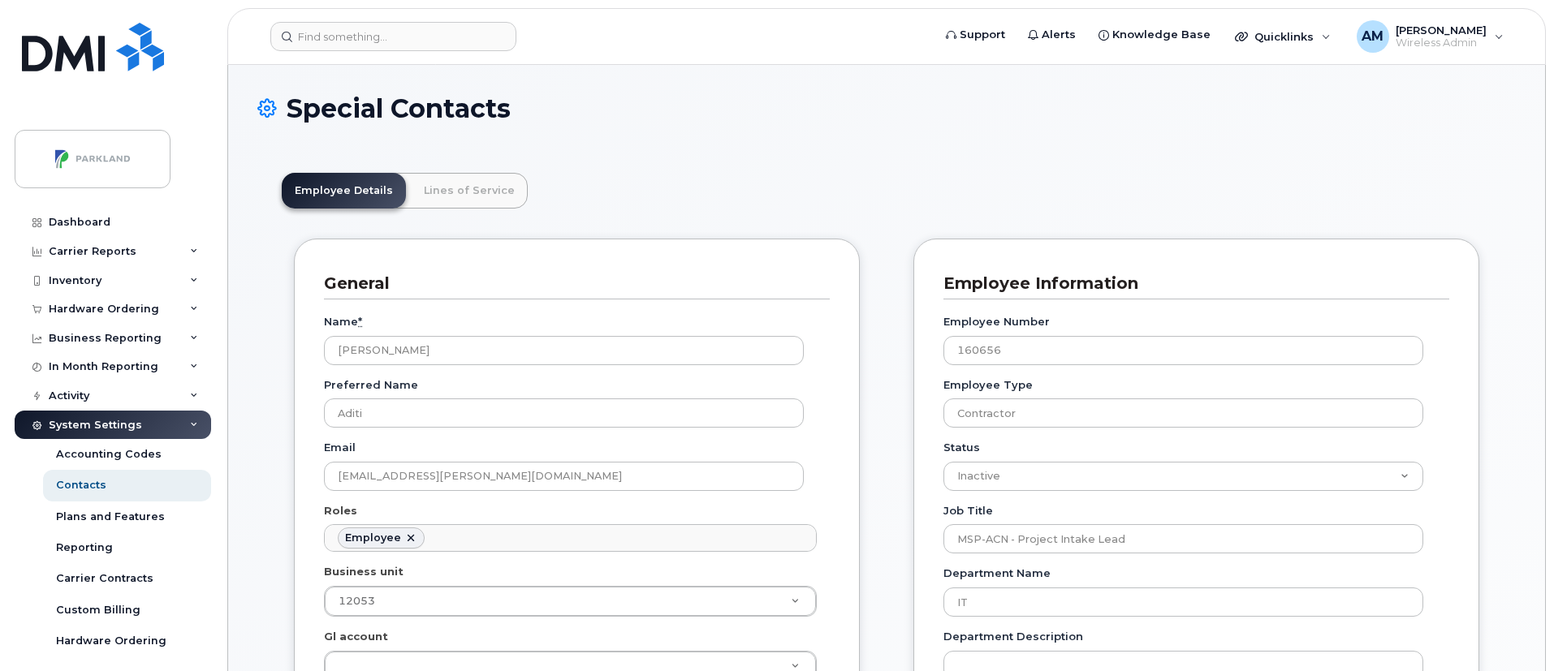
click at [390, 51] on header "Support Alerts Knowledge Base Quicklinks Suspend / Cancel Device Change SIM Car…" at bounding box center [886, 36] width 1318 height 57
click at [389, 47] on input at bounding box center [393, 36] width 246 height 29
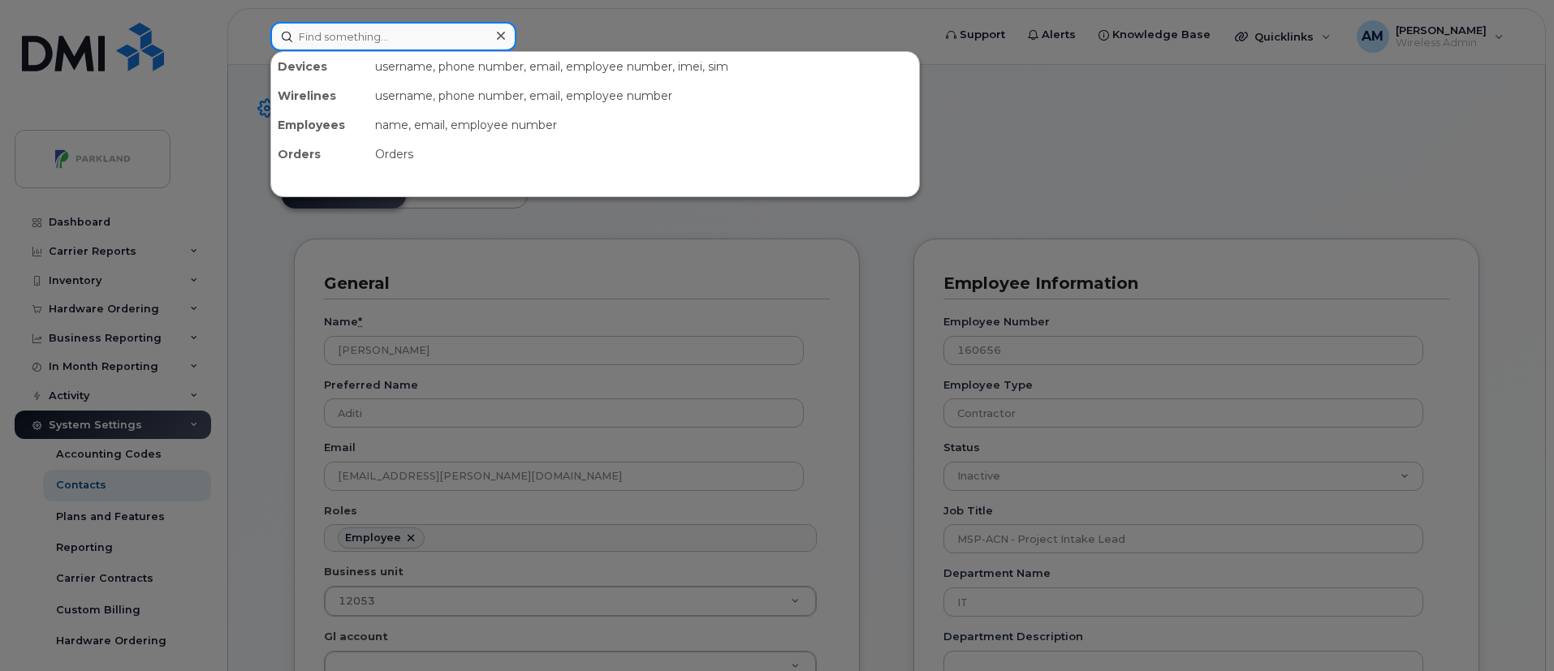
paste input "Brahmananda Panda"
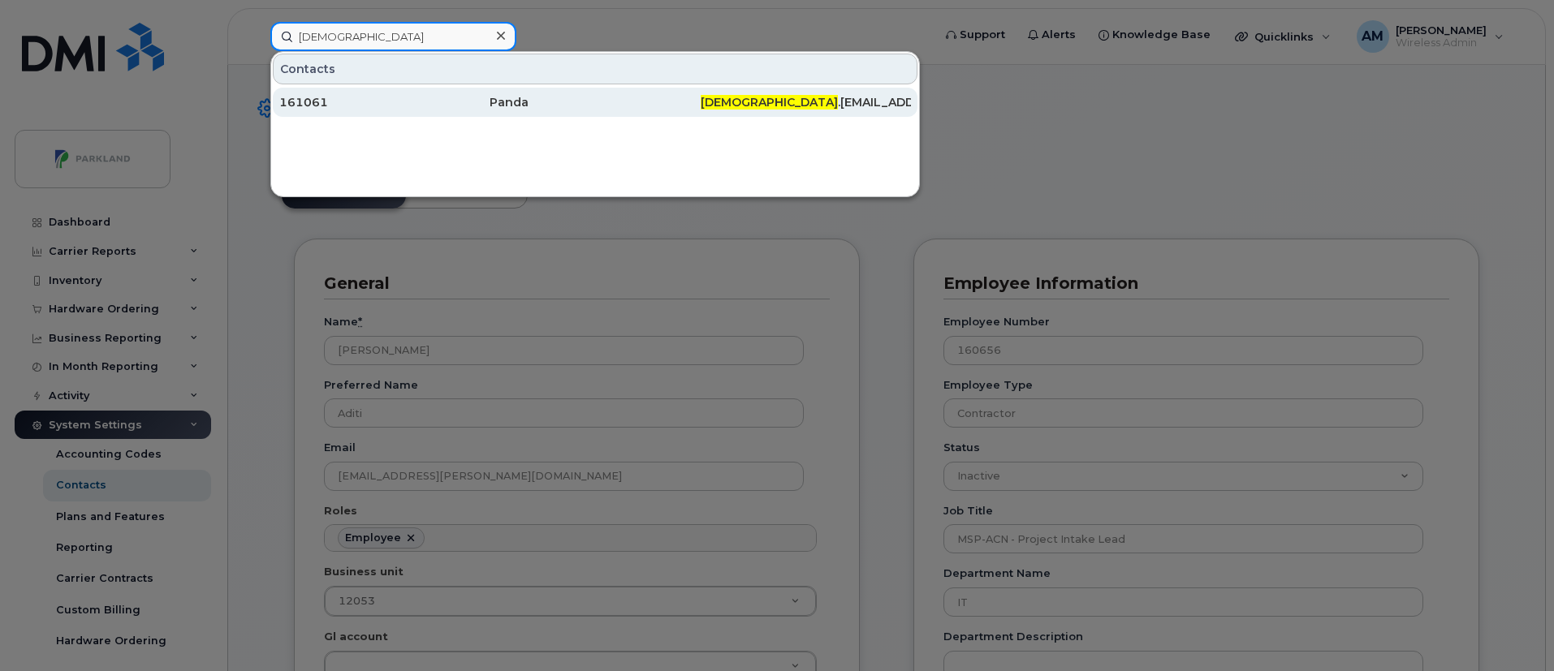
type input "Brahmananda"
click at [609, 102] on div "Panda" at bounding box center [594, 102] width 210 height 16
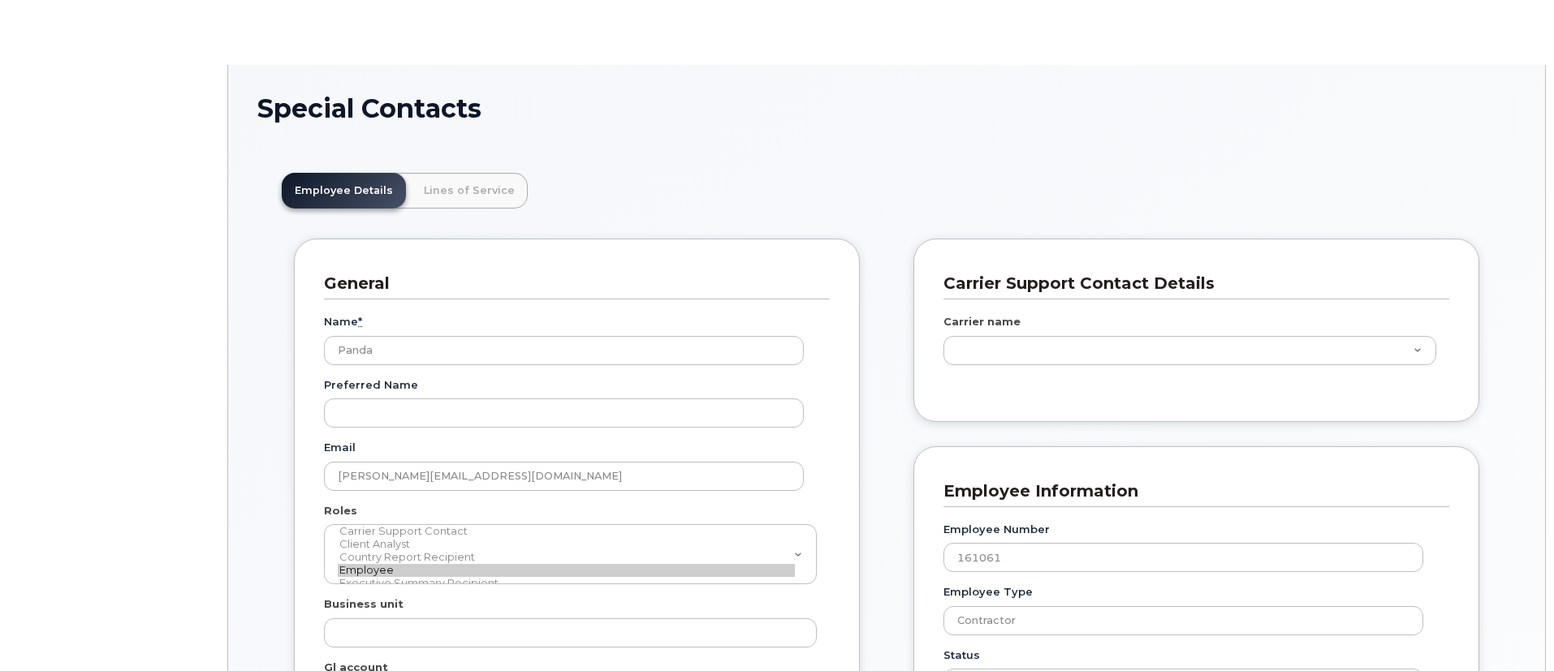
scroll to position [55, 0]
type input "29552025"
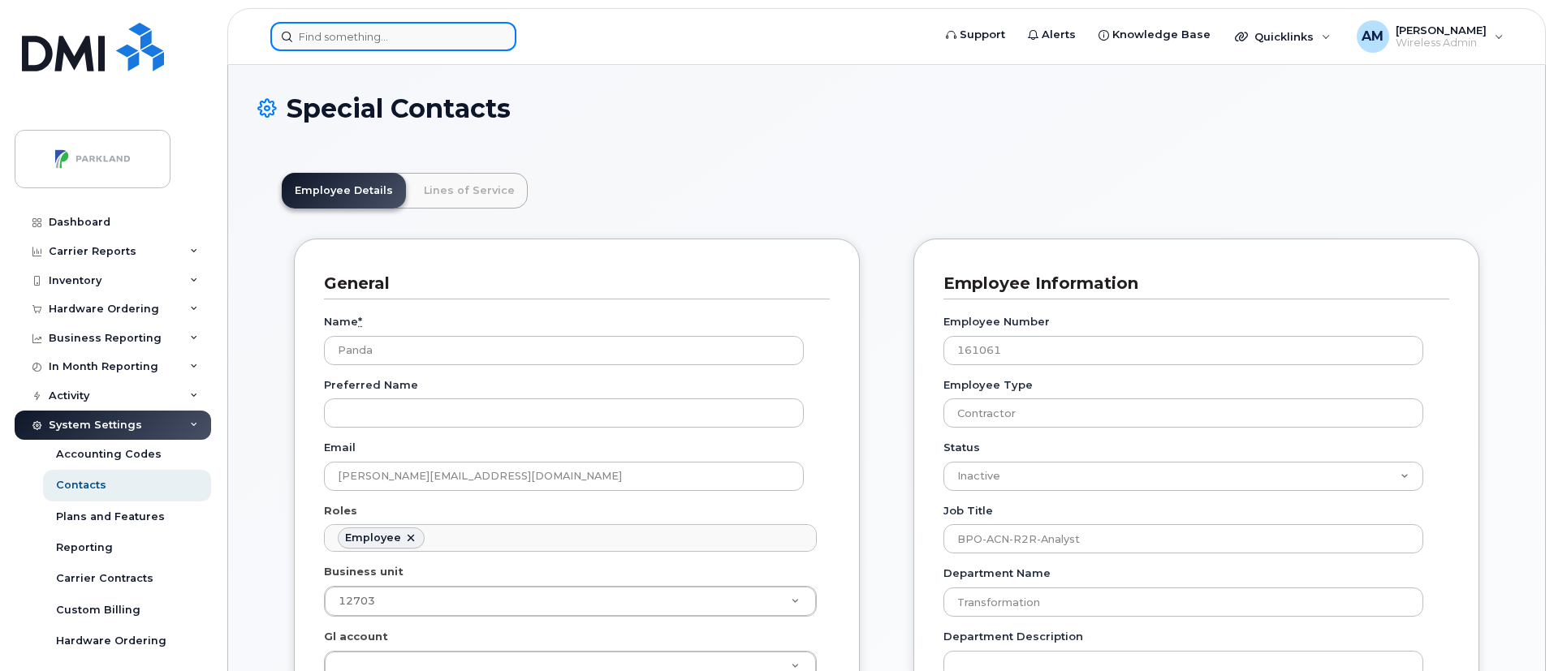
click at [424, 43] on input at bounding box center [393, 36] width 246 height 29
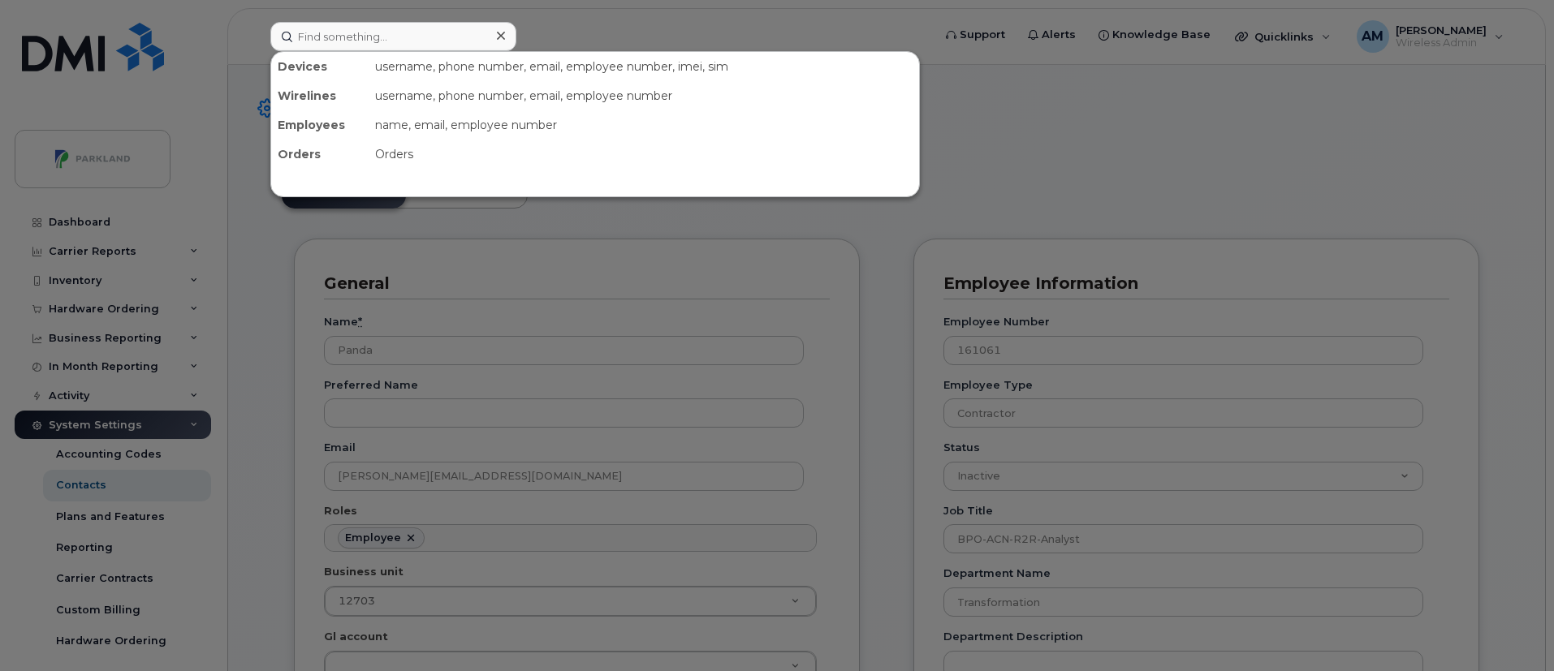
click at [144, 213] on div at bounding box center [777, 335] width 1554 height 671
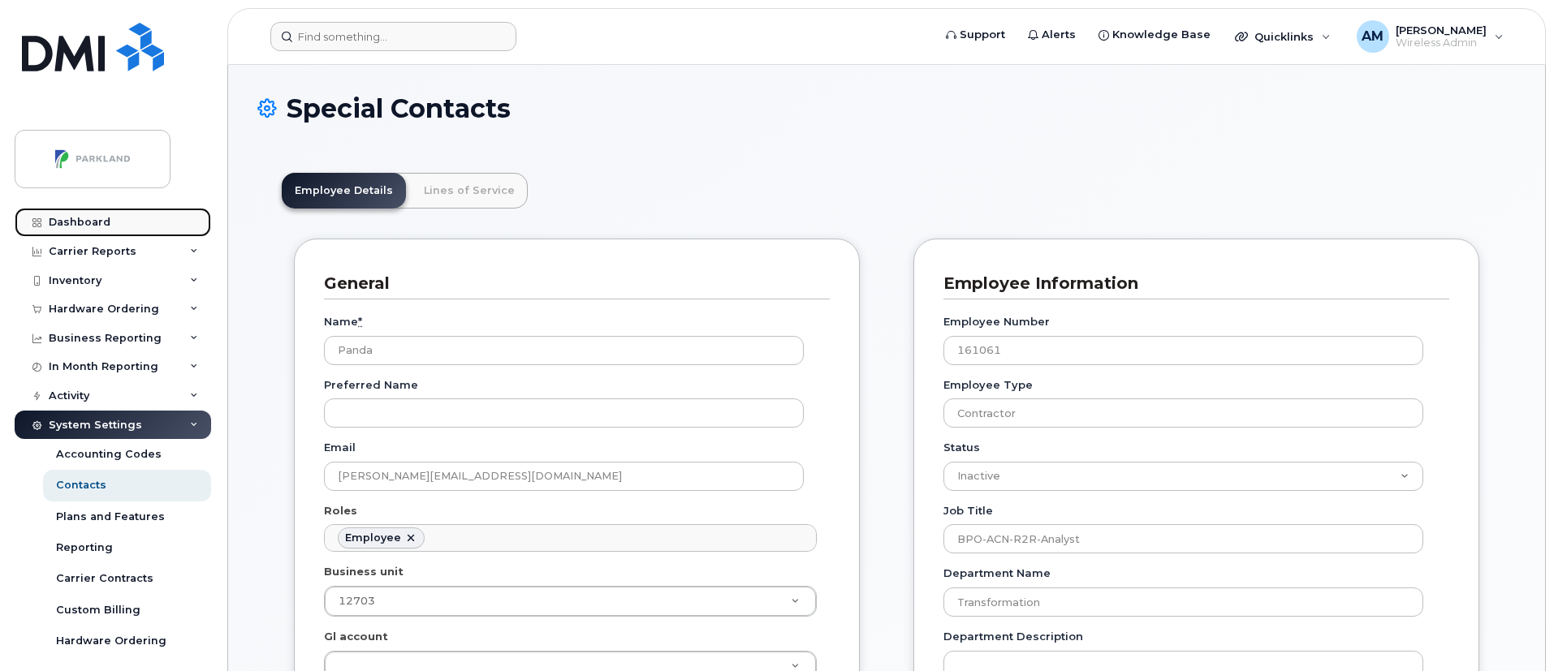
click at [144, 213] on link "Dashboard" at bounding box center [113, 222] width 196 height 29
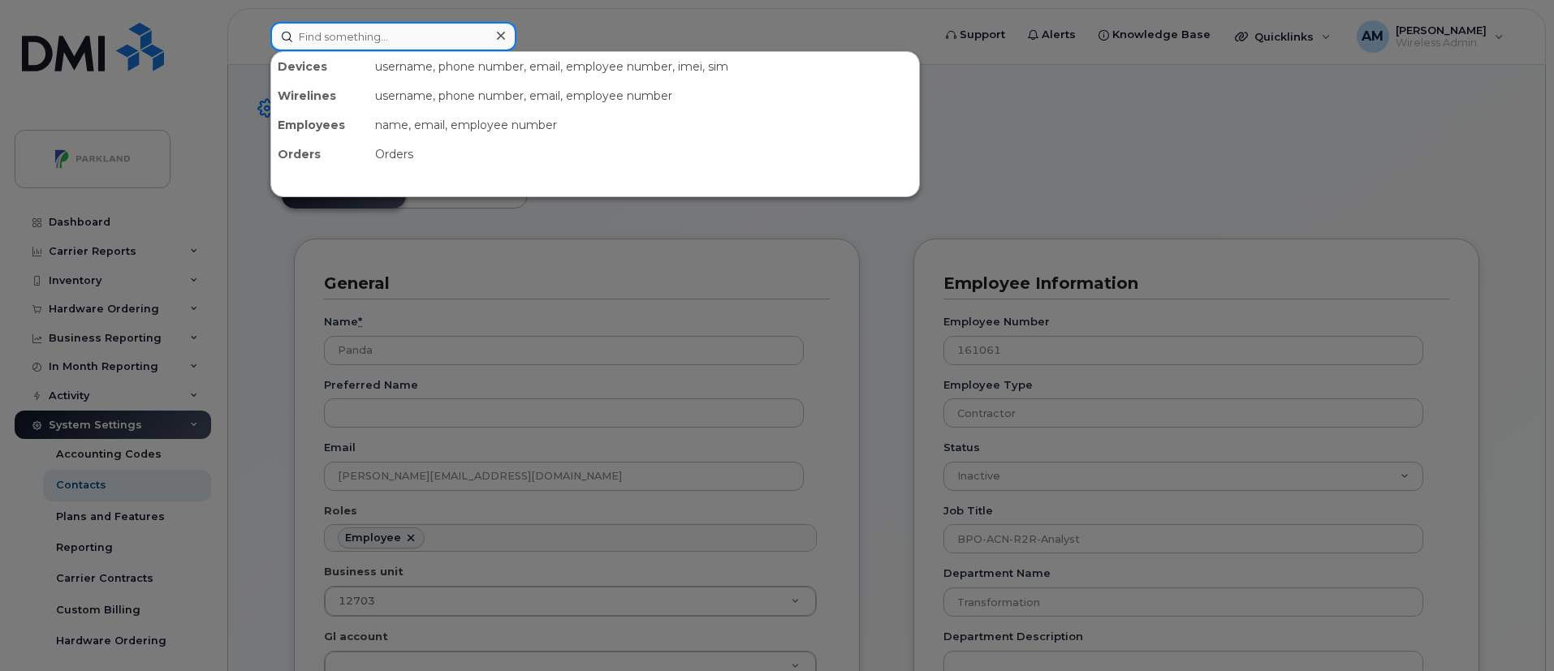
click at [386, 35] on input at bounding box center [393, 36] width 246 height 29
click at [417, 36] on input at bounding box center [393, 36] width 246 height 29
click at [415, 32] on input at bounding box center [393, 36] width 246 height 29
click at [417, 32] on input at bounding box center [393, 36] width 246 height 29
type input "j"
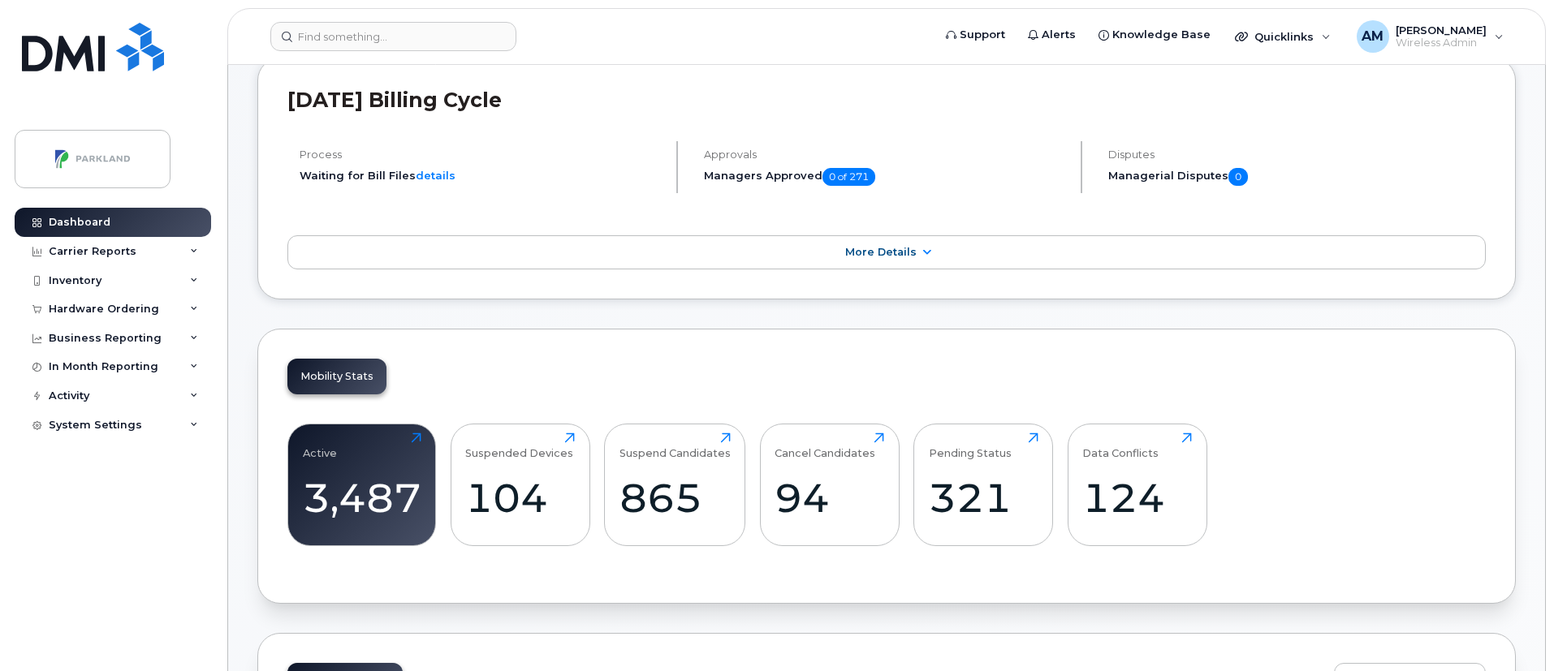
scroll to position [261, 0]
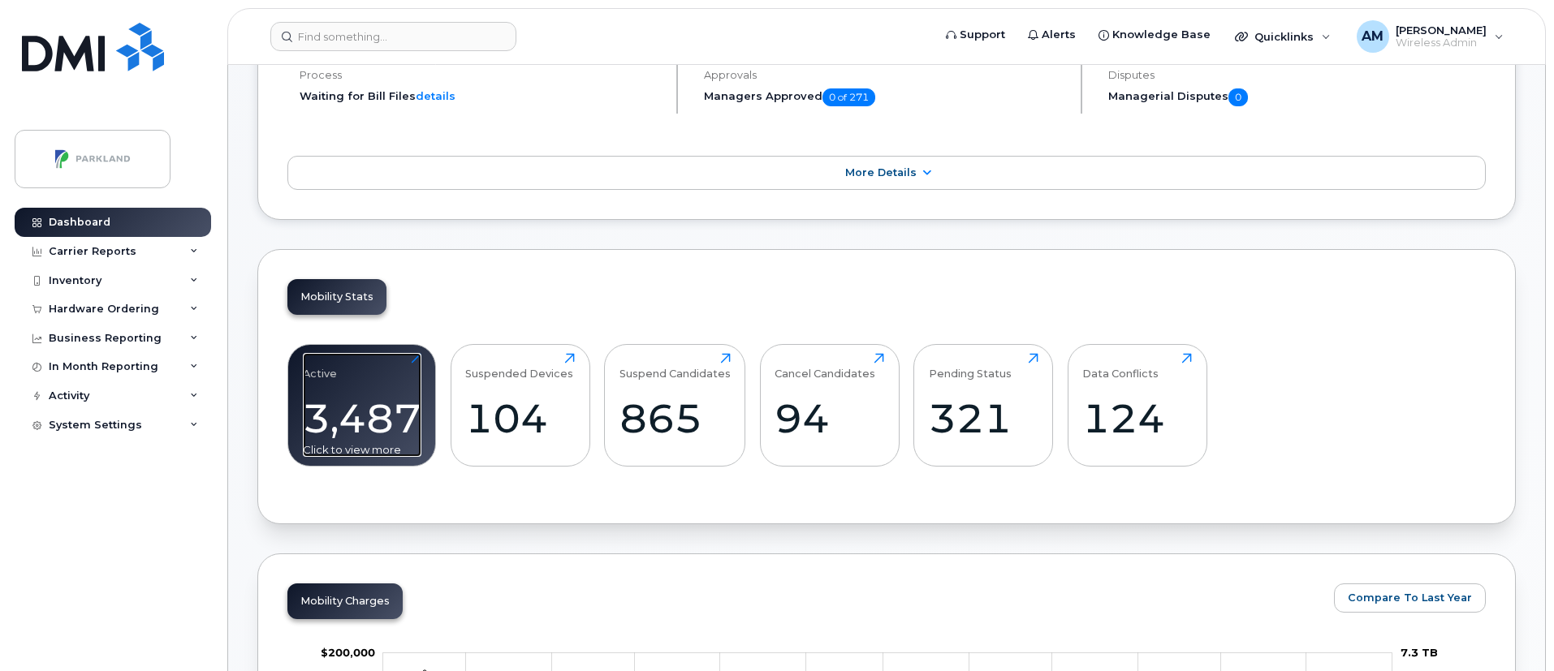
click at [354, 442] on div "Click to view more" at bounding box center [362, 449] width 119 height 15
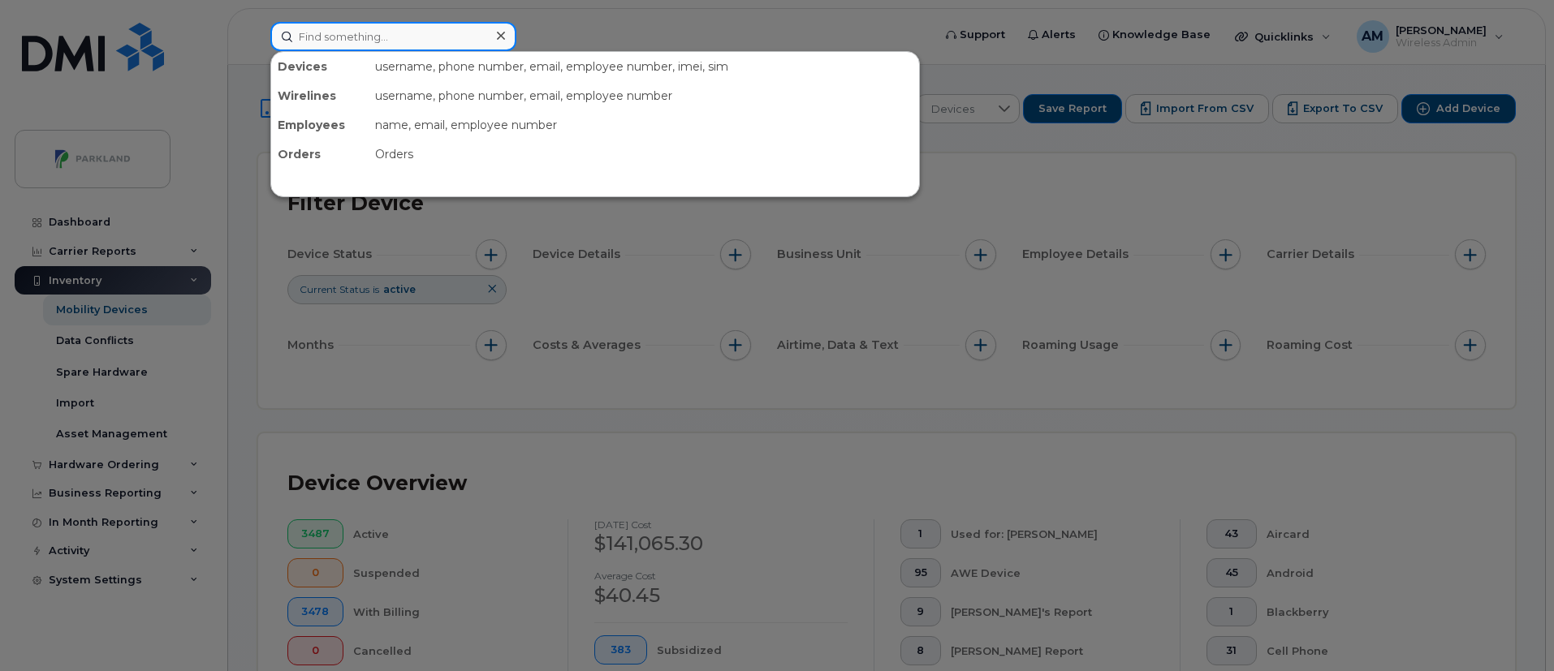
click at [331, 41] on input at bounding box center [393, 36] width 246 height 29
paste input "[PERSON_NAME]"
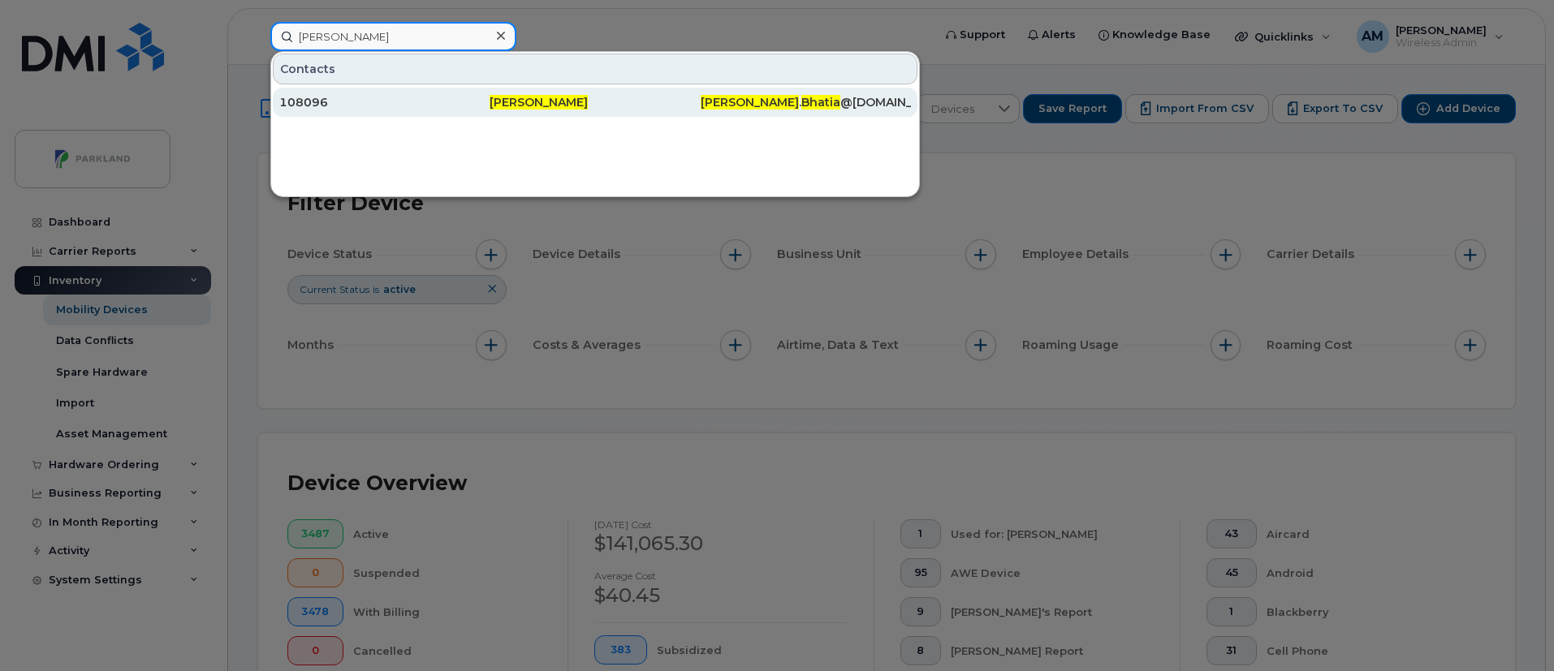
type input "[PERSON_NAME]"
click at [502, 100] on span "[PERSON_NAME]" at bounding box center [538, 102] width 98 height 15
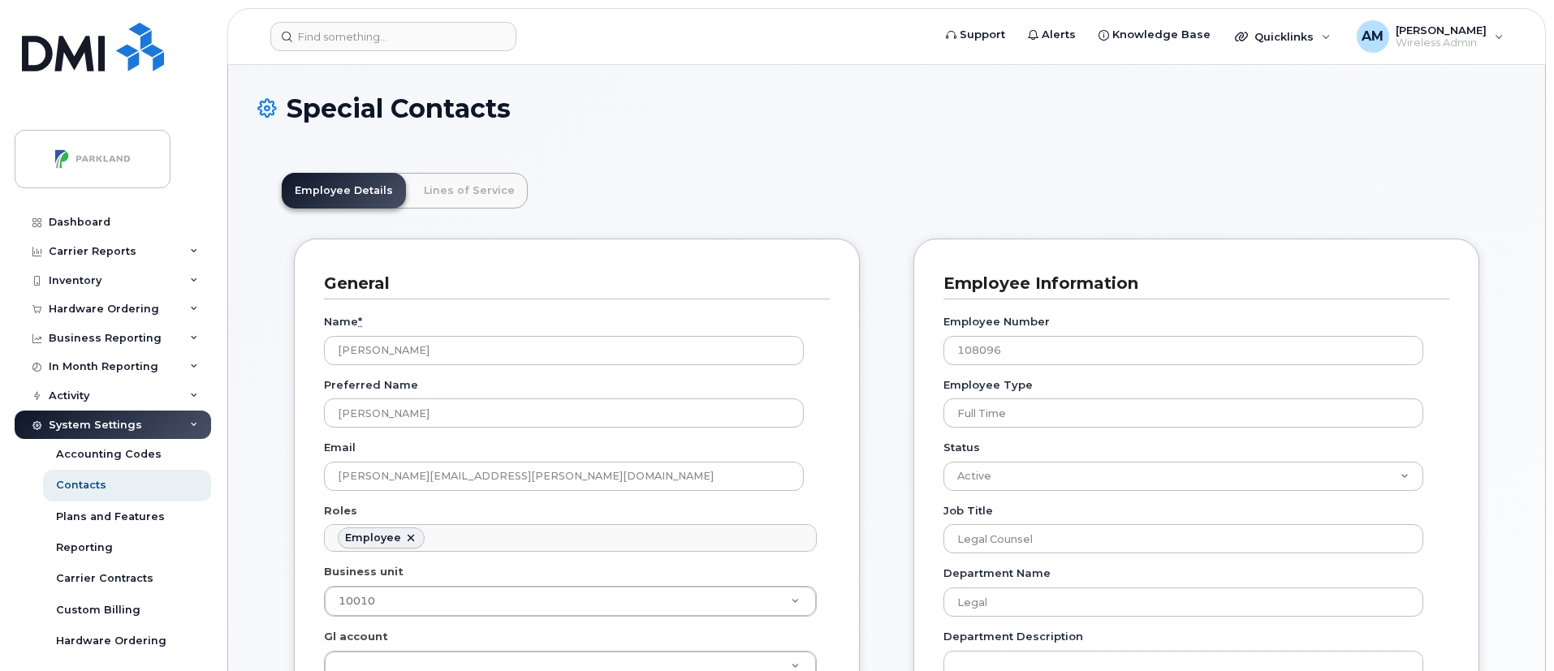
scroll to position [48, 0]
click at [459, 186] on link "Lines of Service" at bounding box center [469, 191] width 117 height 36
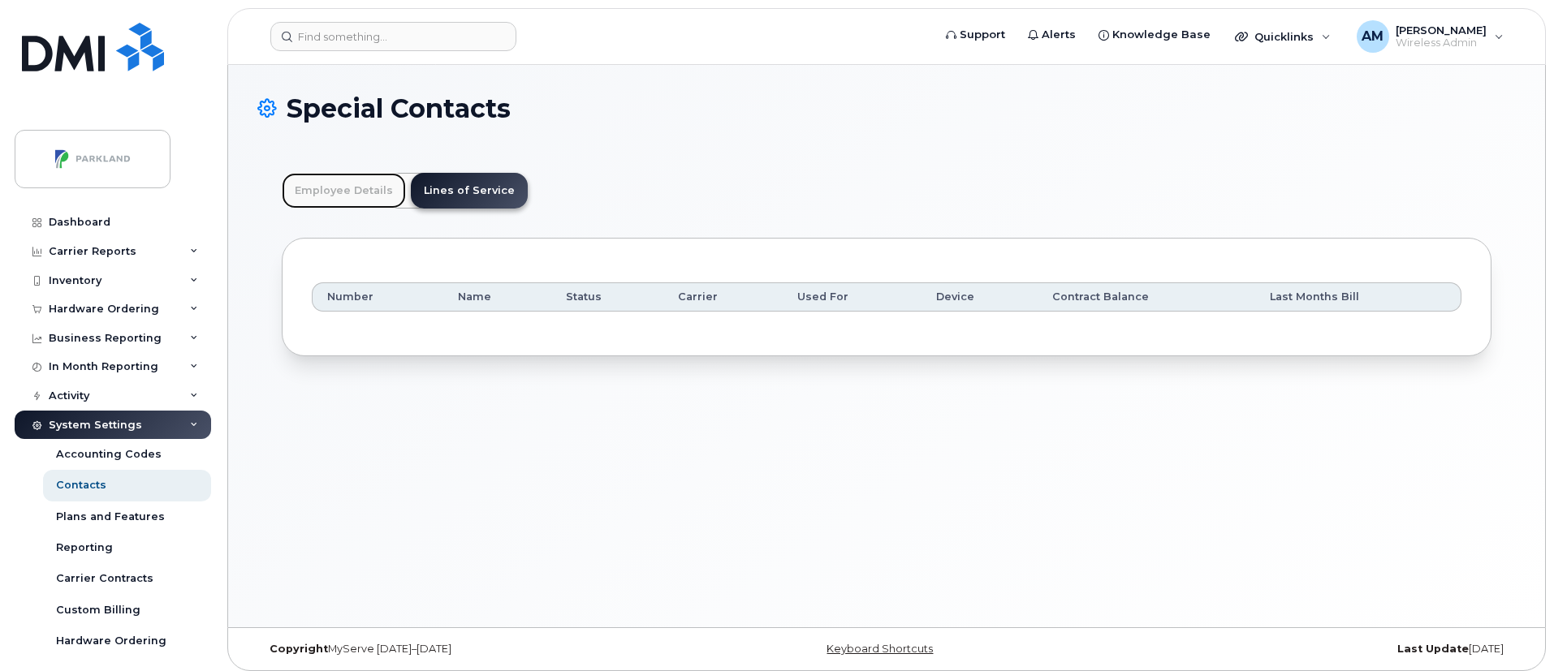
click at [338, 193] on link "Employee Details" at bounding box center [344, 191] width 124 height 36
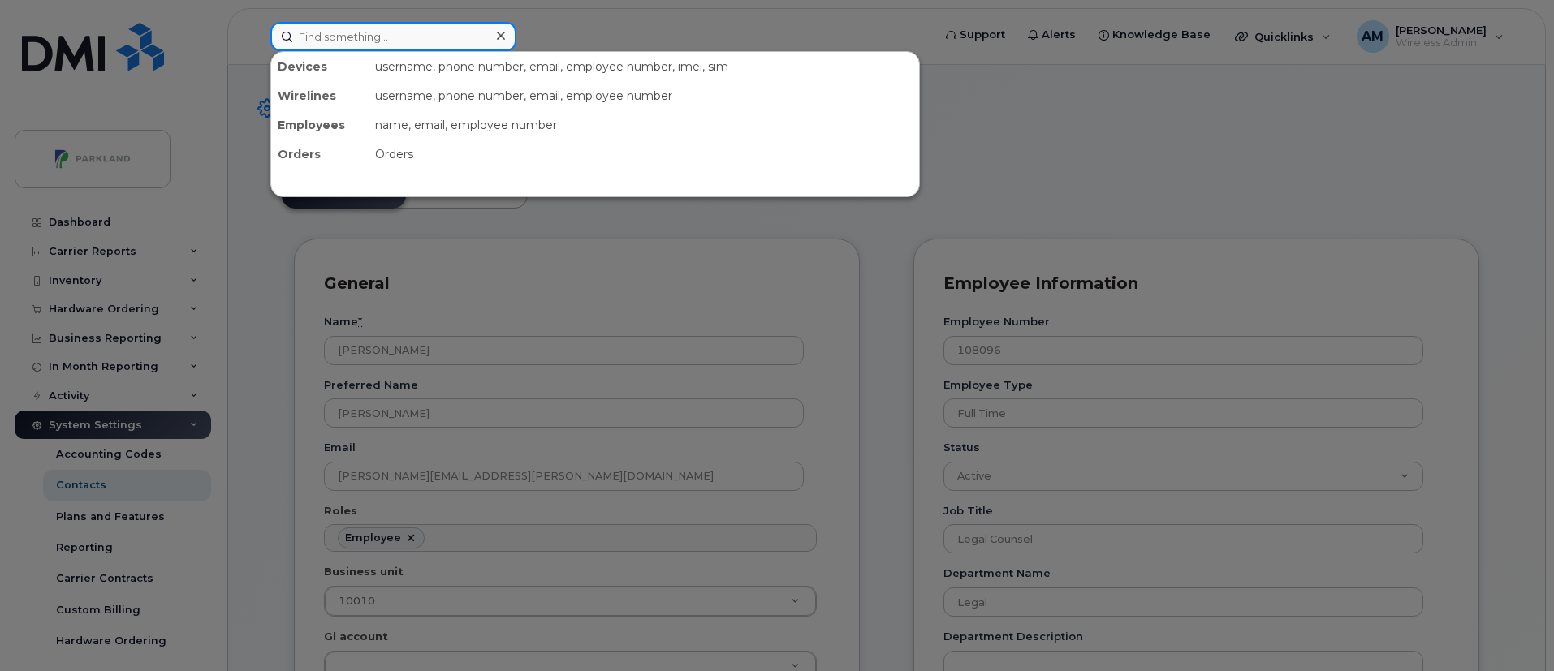
click at [439, 50] on div "Devices username, phone number, email, employee number, imei, sim Wirelines use…" at bounding box center [595, 36] width 651 height 29
paste input "403-450-7288"
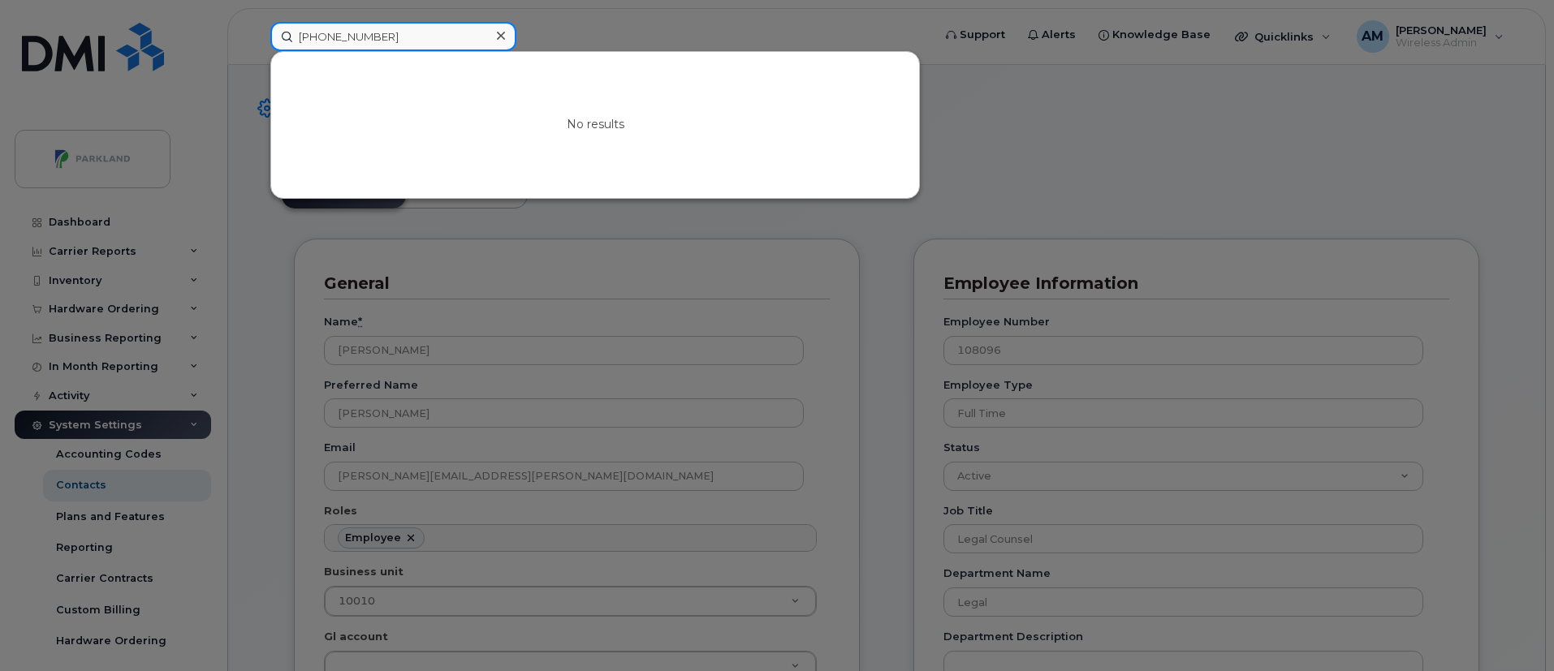
click at [351, 35] on input "403-450-7288" at bounding box center [393, 36] width 246 height 29
type input "403-4507288"
